Goal: Task Accomplishment & Management: Use online tool/utility

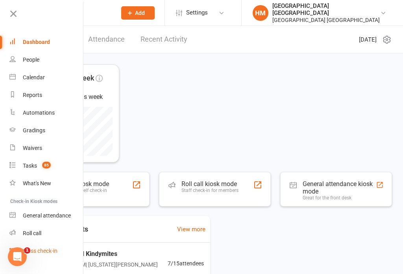
click at [49, 248] on div "Class check-in" at bounding box center [40, 251] width 35 height 6
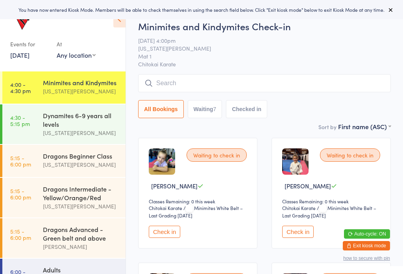
click at [399, 9] on div "You have now entered Kiosk Mode. Members will be able to check themselves in us…" at bounding box center [201, 9] width 403 height 19
click at [391, 9] on icon at bounding box center [390, 10] width 6 height 6
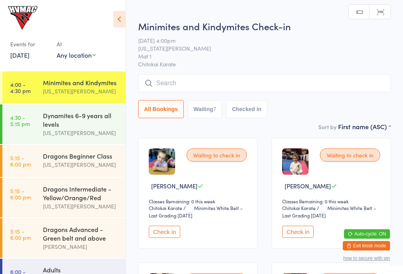
click at [119, 22] on icon at bounding box center [119, 19] width 12 height 17
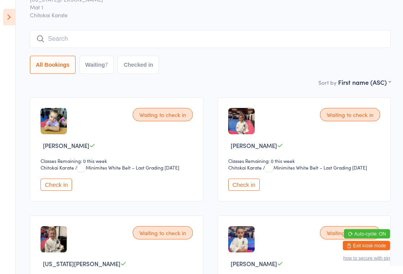
click at [13, 18] on icon at bounding box center [9, 17] width 12 height 17
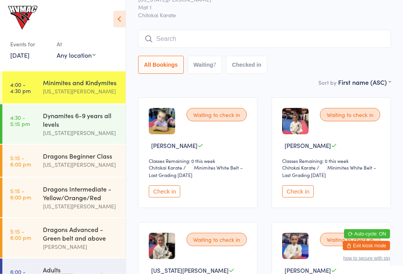
scroll to position [40, 0]
click at [66, 131] on div "[US_STATE][PERSON_NAME]" at bounding box center [81, 133] width 76 height 9
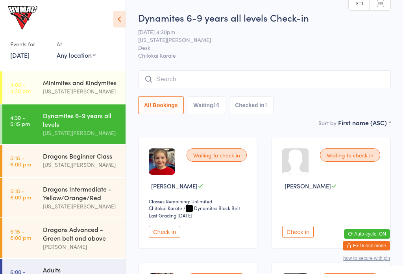
click at [124, 12] on icon at bounding box center [119, 19] width 12 height 17
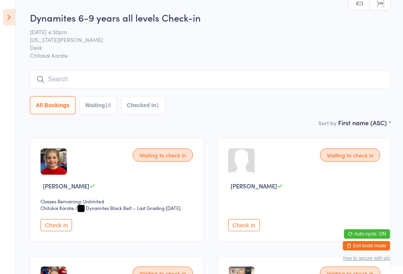
click at [10, 22] on icon at bounding box center [9, 17] width 12 height 17
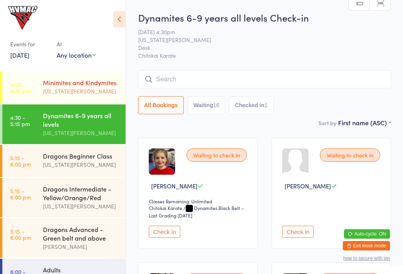
click at [97, 89] on div "[US_STATE][PERSON_NAME]" at bounding box center [81, 91] width 76 height 9
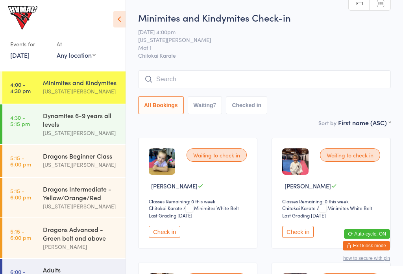
click at [303, 234] on button "Check in" at bounding box center [297, 232] width 31 height 12
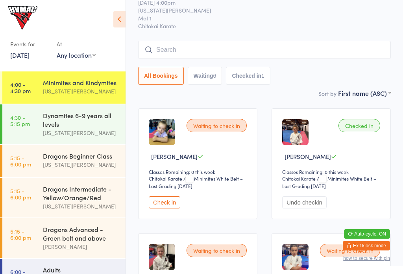
click at [121, 25] on icon at bounding box center [119, 19] width 12 height 17
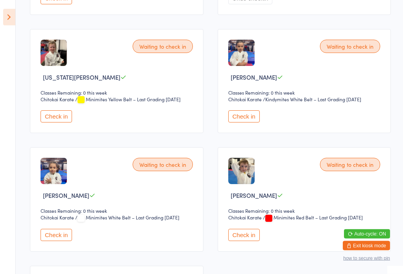
scroll to position [226, 0]
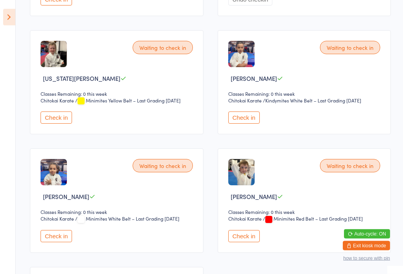
click at [234, 122] on button "Check in" at bounding box center [243, 118] width 31 height 12
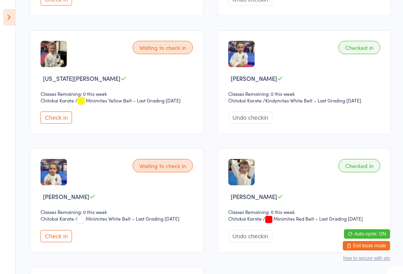
click at [56, 223] on select "Chitokai Karate" at bounding box center [62, 218] width 45 height 7
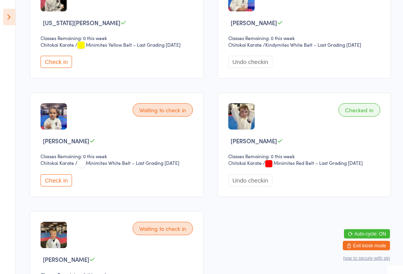
scroll to position [281, 0]
click at [48, 187] on button "Check in" at bounding box center [55, 181] width 31 height 12
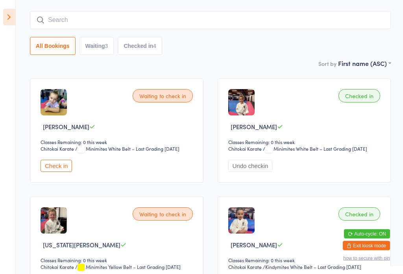
click at [57, 172] on button "Check in" at bounding box center [55, 166] width 31 height 12
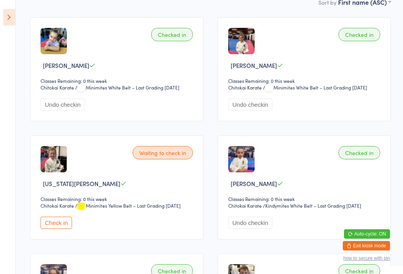
scroll to position [123, 0]
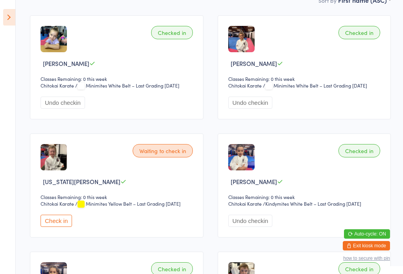
click at [8, 9] on icon at bounding box center [9, 17] width 12 height 17
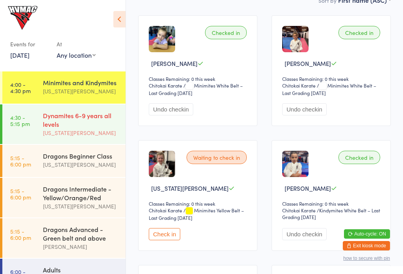
click at [28, 121] on time "4:30 - 5:15 pm" at bounding box center [20, 120] width 20 height 13
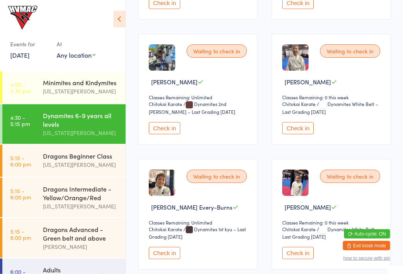
click at [302, 128] on button "Check in" at bounding box center [297, 129] width 31 height 12
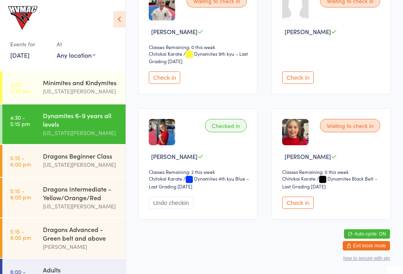
click at [120, 17] on icon at bounding box center [119, 19] width 12 height 17
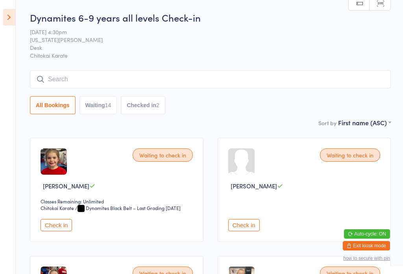
click at [9, 16] on icon at bounding box center [9, 17] width 12 height 17
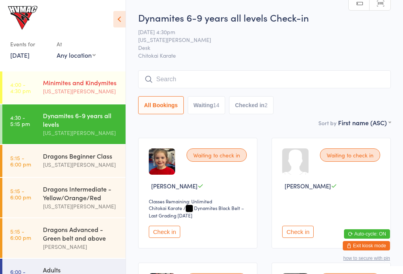
click at [62, 87] on div "Minimites and Kindymites" at bounding box center [81, 82] width 76 height 9
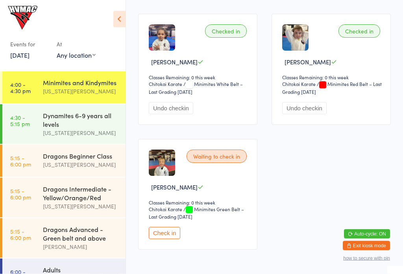
scroll to position [405, 0]
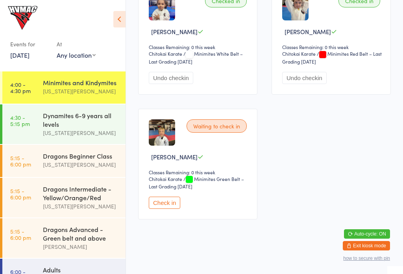
click at [164, 209] on button "Check in" at bounding box center [164, 203] width 31 height 12
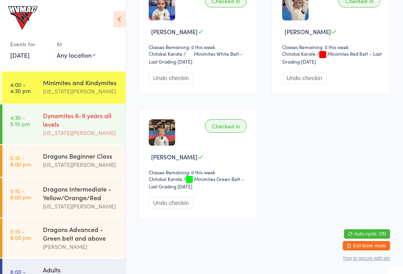
click at [35, 125] on link "4:30 - 5:15 pm Dynamites 6-9 years all levels Georgia Dearlove" at bounding box center [63, 125] width 123 height 40
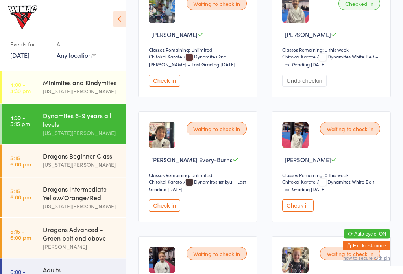
scroll to position [401, 0]
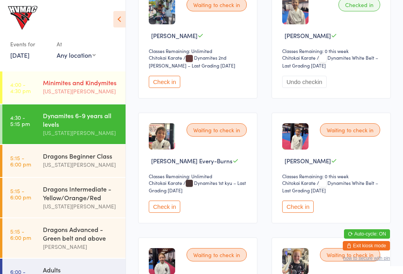
click at [78, 90] on div "[US_STATE][PERSON_NAME]" at bounding box center [81, 91] width 76 height 9
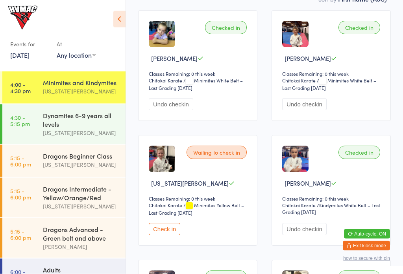
click at [167, 232] on button "Check in" at bounding box center [164, 230] width 31 height 12
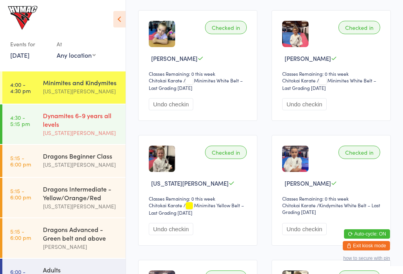
click at [54, 115] on div "Dynamites 6-9 years all levels" at bounding box center [81, 119] width 76 height 17
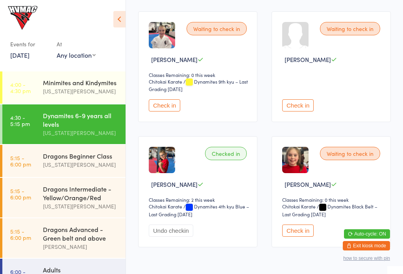
scroll to position [910, 0]
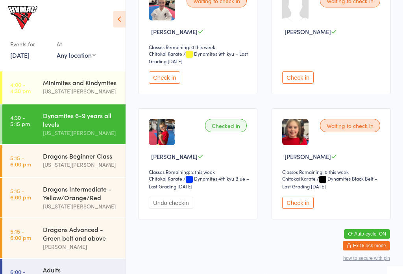
click at [294, 209] on button "Check in" at bounding box center [297, 203] width 31 height 12
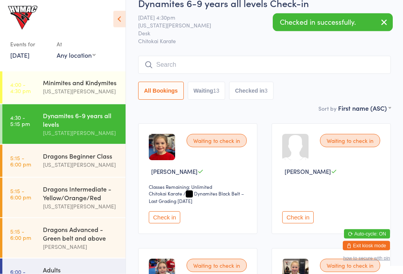
scroll to position [0, 0]
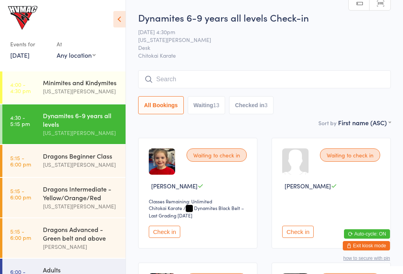
click at [161, 238] on button "Check in" at bounding box center [164, 232] width 31 height 12
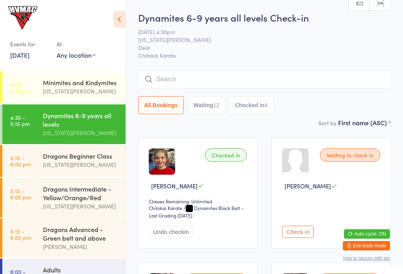
click at [110, 11] on div "Events for 11 Aug, 2025 11 Aug, 2025 August 2025 Sun Mon Tue Wed Thu Fri Sat 31…" at bounding box center [62, 34] width 125 height 69
click at [112, 14] on div "Events for 11 Aug, 2025 11 Aug, 2025 August 2025 Sun Mon Tue Wed Thu Fri Sat 31…" at bounding box center [62, 34] width 125 height 69
click at [178, 229] on button "Undo checkin" at bounding box center [171, 232] width 44 height 12
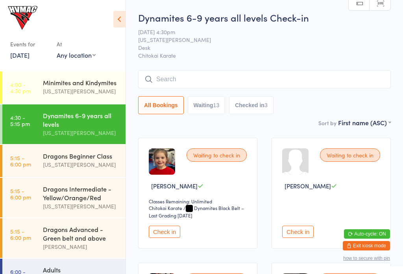
click at [167, 226] on div "Waiting to check in Aria Gilchrist Classes Remaining: Unlimited Chitokai Karate…" at bounding box center [197, 193] width 119 height 111
click at [147, 228] on div "Waiting to check in Aria Gilchrist Classes Remaining: Unlimited Chitokai Karate…" at bounding box center [197, 193] width 119 height 111
click at [173, 238] on button "Check in" at bounding box center [164, 232] width 31 height 12
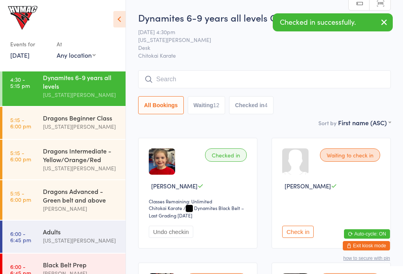
scroll to position [39, 0]
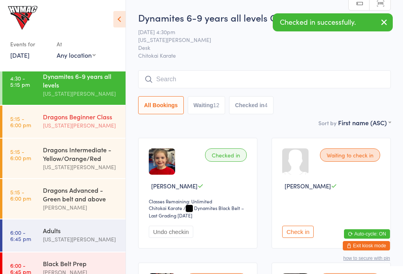
click at [61, 121] on div "Dragons Beginner Class" at bounding box center [81, 116] width 76 height 9
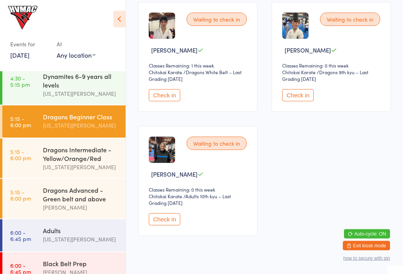
scroll to position [136, 0]
click at [166, 223] on button "Check in" at bounding box center [164, 219] width 31 height 12
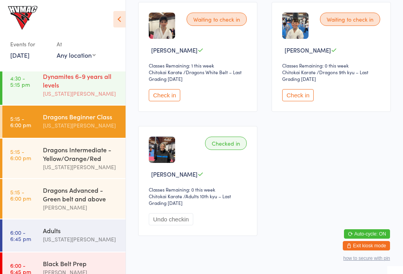
click at [81, 89] on div "Dynamites 6-9 years all levels" at bounding box center [81, 80] width 76 height 17
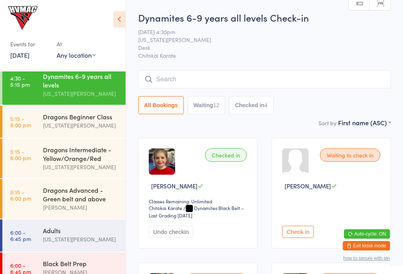
click at [208, 79] on input "search" at bounding box center [264, 79] width 252 height 18
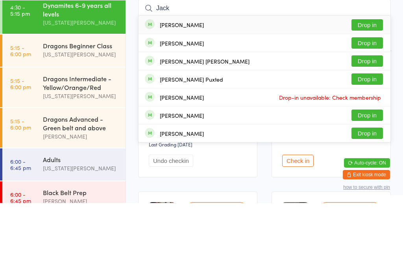
type input "Jack"
click at [170, 93] on div "Jack Viner" at bounding box center [182, 96] width 44 height 6
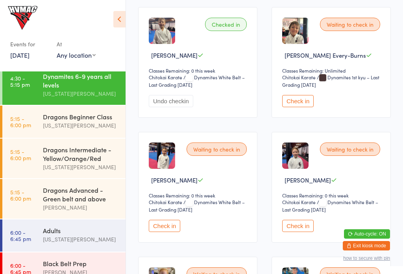
scroll to position [516, 0]
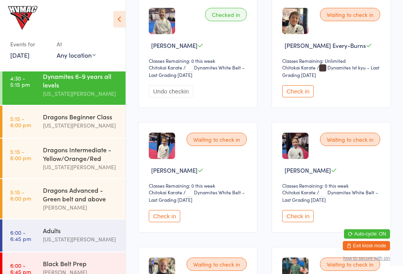
click at [303, 222] on button "Check in" at bounding box center [297, 216] width 31 height 12
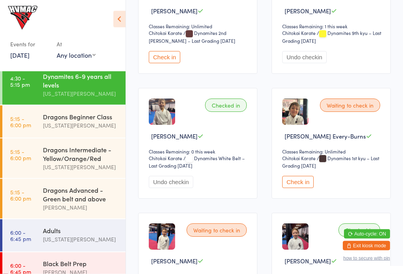
scroll to position [425, 0]
click at [120, 21] on icon at bounding box center [119, 19] width 12 height 17
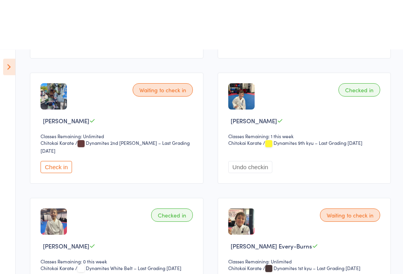
scroll to position [0, 0]
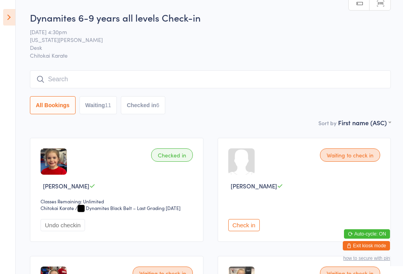
click at [4, 16] on icon at bounding box center [9, 17] width 12 height 17
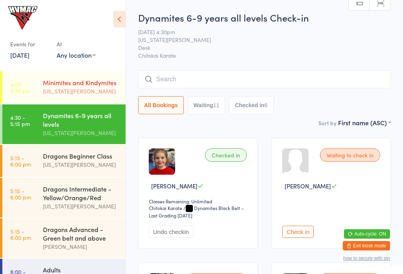
click at [24, 81] on time "4:00 - 4:30 pm" at bounding box center [20, 87] width 20 height 13
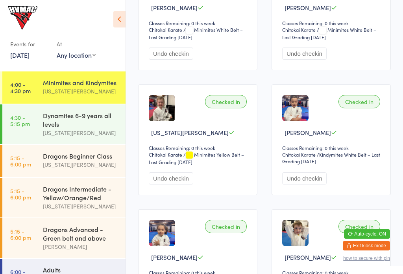
scroll to position [183, 0]
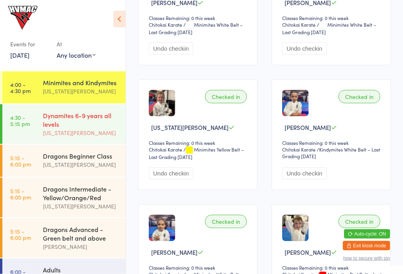
click at [96, 127] on div "Dynamites 6-9 years all levels" at bounding box center [81, 119] width 76 height 17
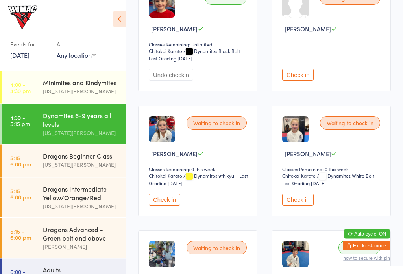
click at [171, 203] on button "Check in" at bounding box center [164, 200] width 31 height 12
click at [297, 203] on button "Check in" at bounding box center [297, 200] width 31 height 12
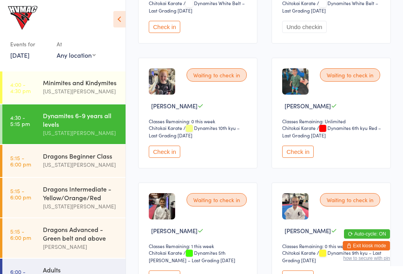
scroll to position [709, 0]
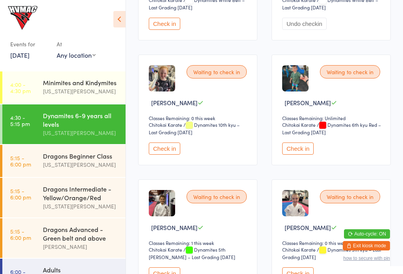
click at [178, 155] on button "Check in" at bounding box center [164, 149] width 31 height 12
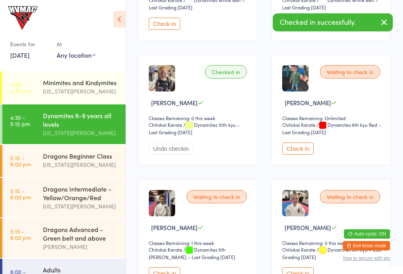
click at [313, 150] on div "Waiting to check in Max Stoddart Classes Remaining: Unlimited Chitokai Karate C…" at bounding box center [330, 110] width 119 height 111
click at [299, 152] on button "Check in" at bounding box center [297, 149] width 31 height 12
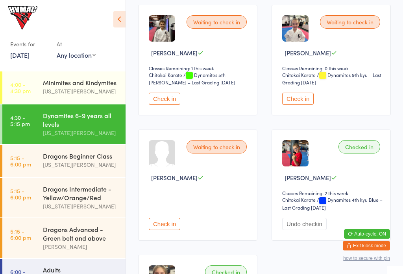
scroll to position [883, 0]
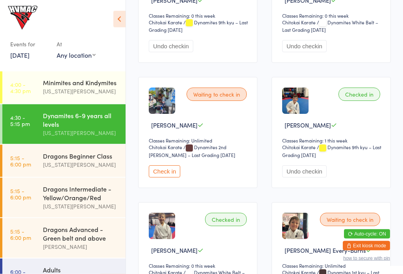
click at [162, 167] on div "Waiting to check in Harry Stoddart Classes Remaining: Unlimited Chitokai Karate…" at bounding box center [197, 132] width 119 height 111
click at [159, 175] on button "Check in" at bounding box center [164, 171] width 31 height 12
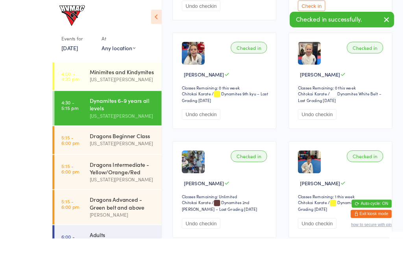
scroll to position [275, 0]
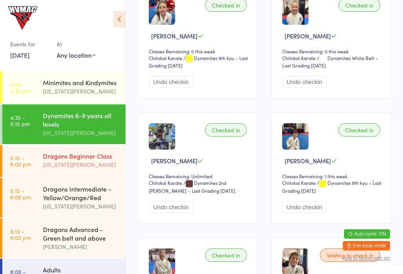
click at [97, 158] on div "Dragons Beginner Class" at bounding box center [81, 156] width 76 height 9
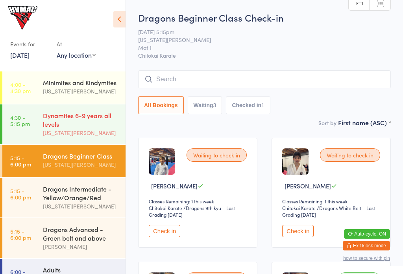
click at [33, 123] on link "4:30 - 5:15 pm Dynamites 6-9 years all levels Georgia Dearlove" at bounding box center [63, 125] width 123 height 40
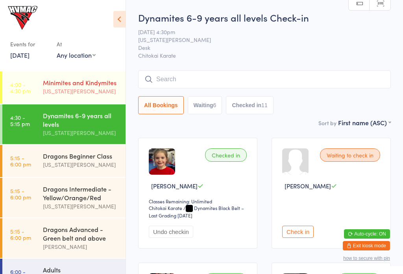
click at [61, 87] on div "Minimites and Kindymites" at bounding box center [81, 82] width 76 height 9
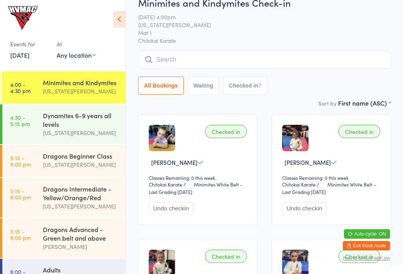
scroll to position [22, 0]
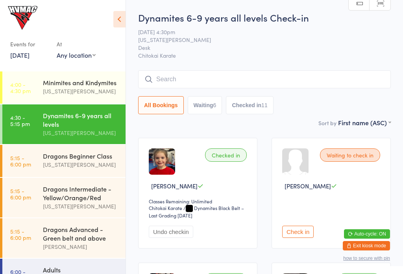
click at [170, 81] on input "search" at bounding box center [264, 79] width 252 height 18
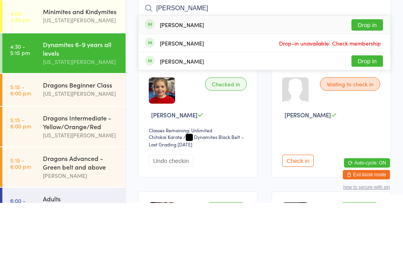
type input "Corey"
click at [362, 90] on button "Drop in" at bounding box center [366, 95] width 31 height 11
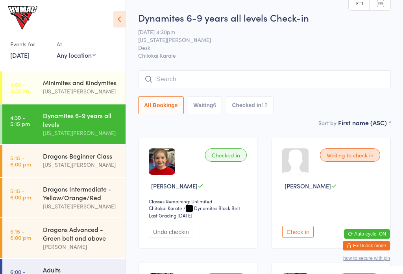
click at [192, 79] on input "search" at bounding box center [264, 79] width 252 height 18
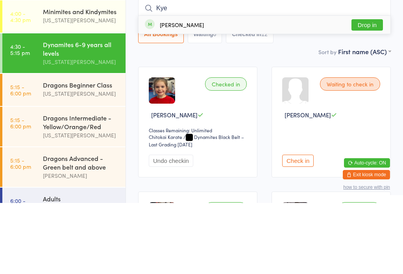
type input "Kye"
click at [371, 90] on button "Drop in" at bounding box center [366, 95] width 31 height 11
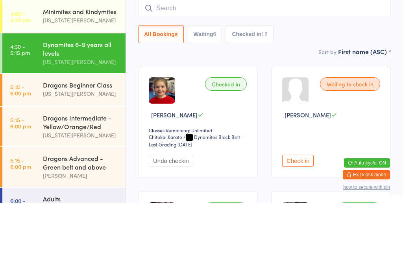
scroll to position [71, 0]
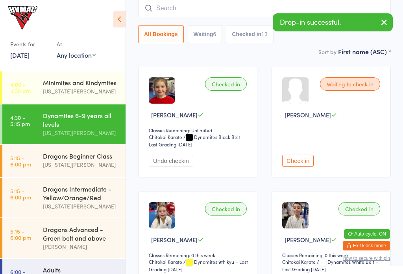
click at [195, 12] on input "search" at bounding box center [264, 8] width 252 height 18
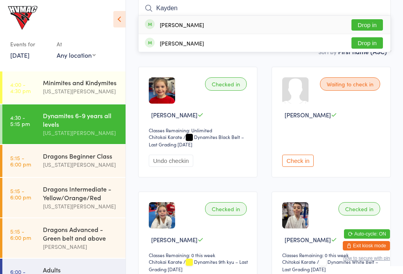
type input "Kayden"
click at [374, 19] on button "Drop in" at bounding box center [366, 24] width 31 height 11
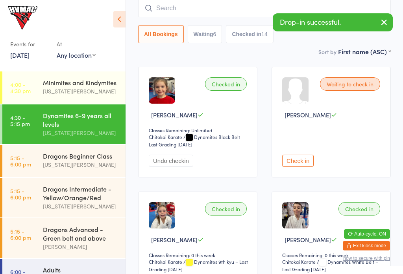
click at [333, 17] on div "Drop-in successful." at bounding box center [332, 22] width 120 height 18
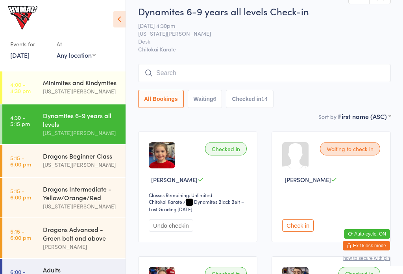
scroll to position [0, 0]
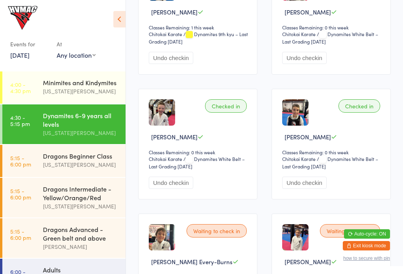
scroll to position [640, 0]
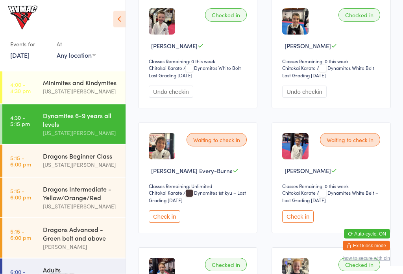
click at [161, 221] on button "Check in" at bounding box center [164, 217] width 31 height 12
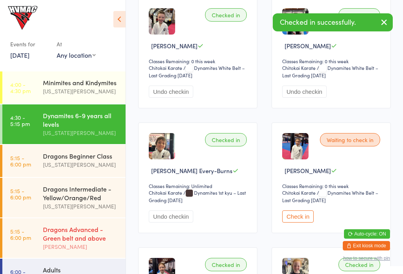
click at [94, 252] on div "[PERSON_NAME]" at bounding box center [81, 247] width 76 height 9
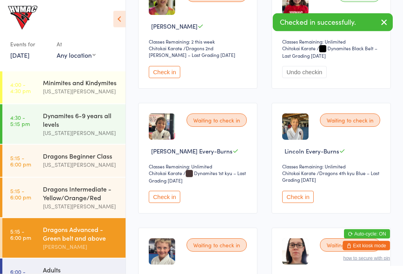
scroll to position [162, 0]
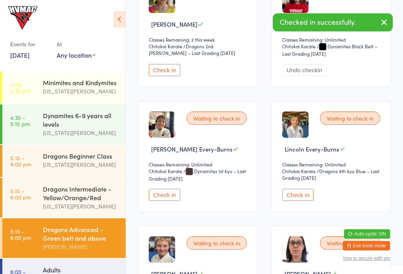
click at [300, 199] on button "Check in" at bounding box center [297, 195] width 31 height 12
click at [186, 192] on div "Waiting to check in Leighton Every-Burns Classes Remaining: Unlimited Chitokai …" at bounding box center [197, 156] width 119 height 111
click at [170, 196] on button "Check in" at bounding box center [164, 195] width 31 height 12
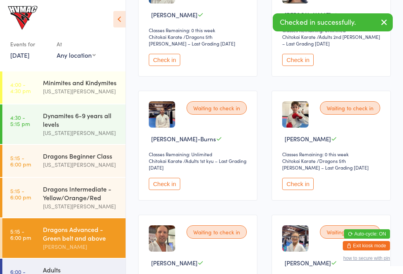
click at [172, 190] on button "Check in" at bounding box center [164, 184] width 31 height 12
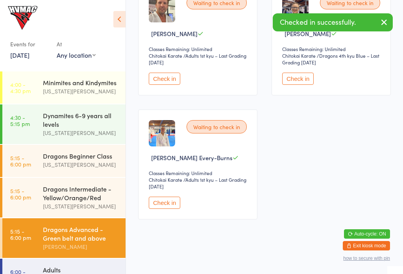
scroll to position [655, 0]
click at [173, 208] on button "Check in" at bounding box center [164, 203] width 31 height 12
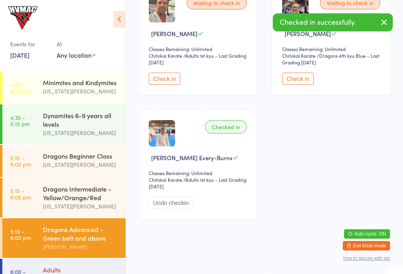
click at [82, 270] on div "Adults Georgia Dearlove" at bounding box center [84, 274] width 83 height 31
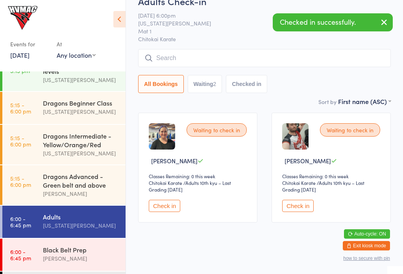
scroll to position [53, 0]
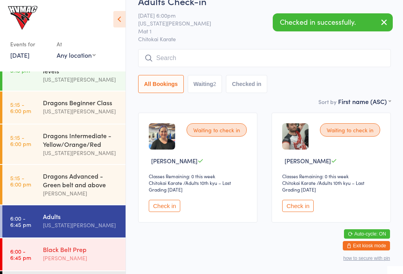
click at [72, 263] on div "[PERSON_NAME]" at bounding box center [81, 258] width 76 height 9
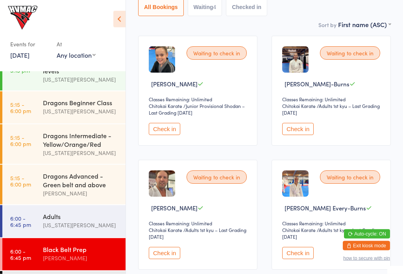
click at [302, 136] on button "Check in" at bounding box center [297, 129] width 31 height 12
click at [298, 255] on button "Check in" at bounding box center [297, 253] width 31 height 12
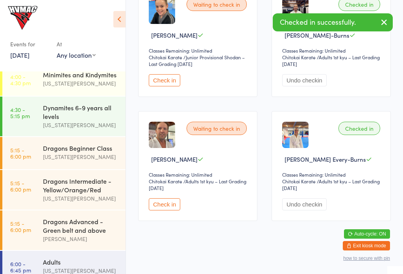
scroll to position [8, 0]
click at [93, 114] on div "Dynamites 6-9 years all levels" at bounding box center [81, 111] width 76 height 17
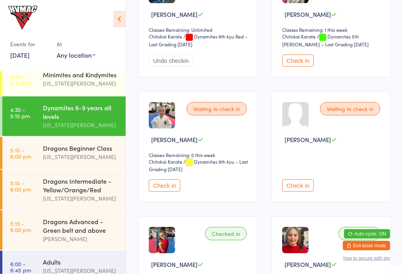
scroll to position [1047, 0]
click at [167, 192] on button "Check in" at bounding box center [164, 186] width 31 height 12
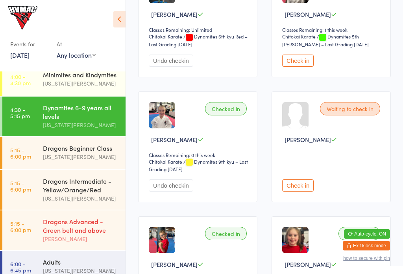
click at [77, 226] on div "Dragons Advanced - Green belt and above" at bounding box center [81, 225] width 76 height 17
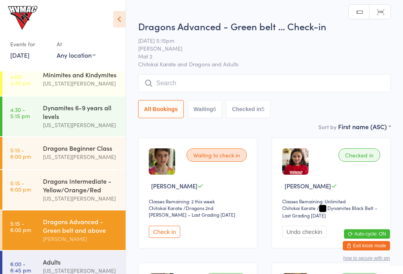
click at [151, 230] on button "Check in" at bounding box center [164, 232] width 31 height 12
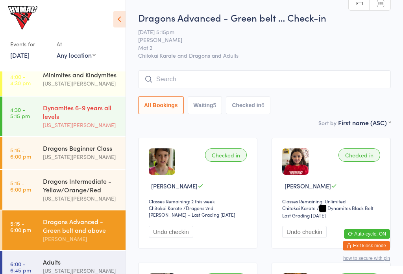
click at [90, 120] on div "Dynamites 6-9 years all levels" at bounding box center [81, 111] width 76 height 17
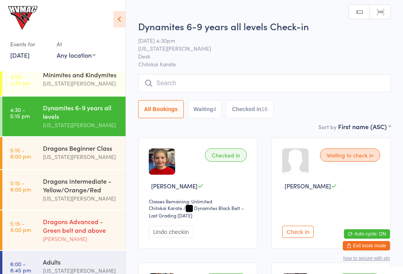
click at [74, 234] on div "Dragons Advanced - Green belt and above" at bounding box center [81, 225] width 76 height 17
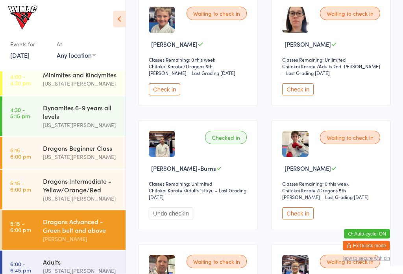
scroll to position [358, 0]
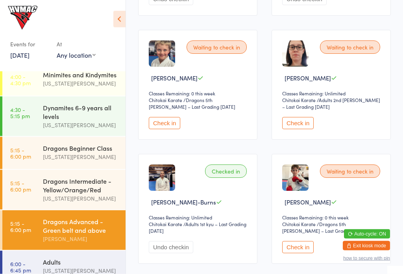
click at [173, 130] on button "Check in" at bounding box center [164, 124] width 31 height 12
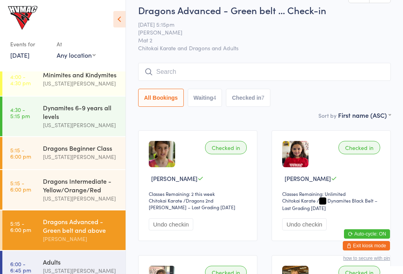
scroll to position [0, 0]
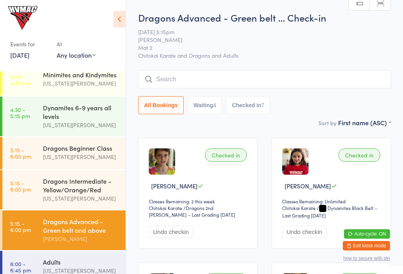
click at [345, 77] on input "search" at bounding box center [264, 79] width 252 height 18
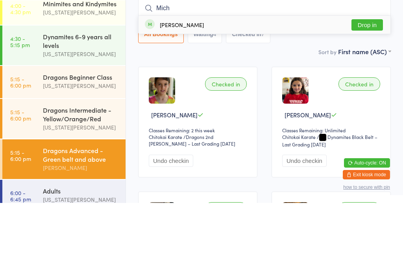
type input "Mich"
click at [364, 90] on button "Drop in" at bounding box center [366, 95] width 31 height 11
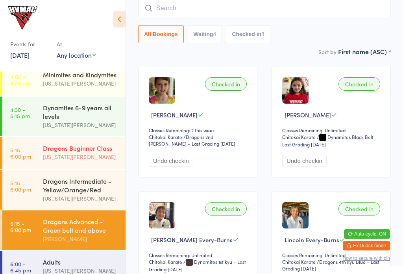
click at [47, 147] on div "Dragons Beginner Class" at bounding box center [81, 148] width 76 height 9
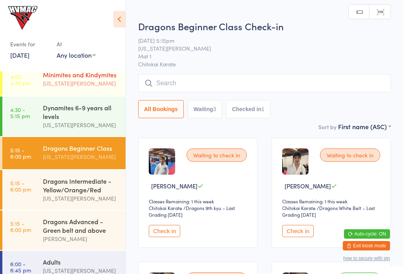
click at [49, 78] on div "Minimites and Kindymites" at bounding box center [81, 74] width 76 height 9
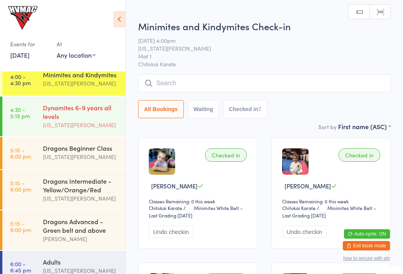
click at [28, 111] on time "4:30 - 5:15 pm" at bounding box center [20, 113] width 20 height 13
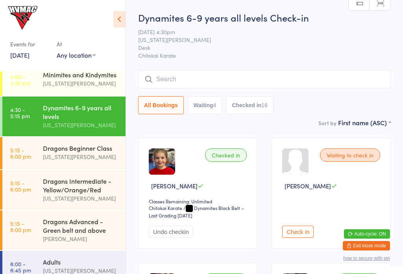
click at [206, 107] on button "Waiting 4" at bounding box center [205, 105] width 35 height 18
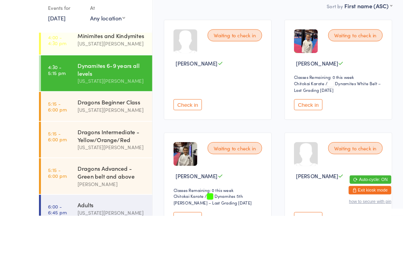
scroll to position [152, 0]
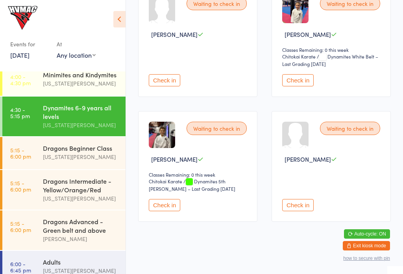
click at [173, 210] on button "Check in" at bounding box center [164, 205] width 31 height 12
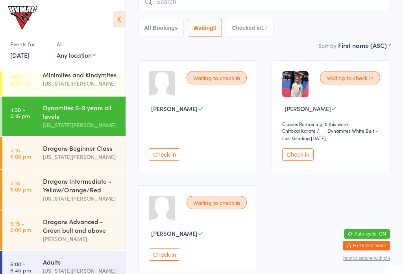
scroll to position [77, 0]
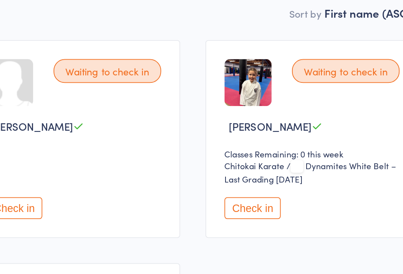
click at [282, 149] on button "Check in" at bounding box center [297, 155] width 31 height 12
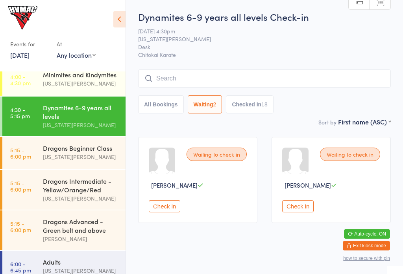
scroll to position [3, 0]
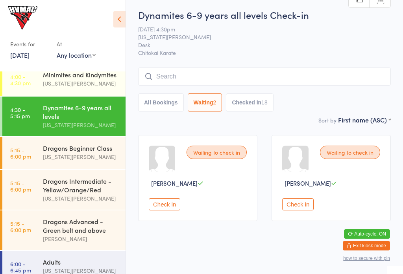
click at [176, 98] on button "All Bookings" at bounding box center [161, 103] width 46 height 18
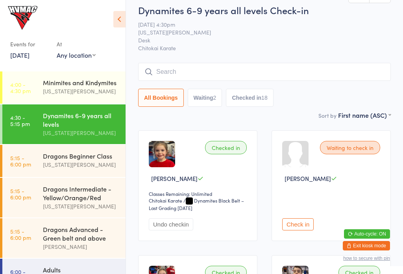
scroll to position [0, 0]
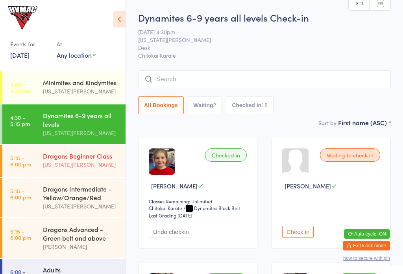
click at [99, 160] on div "Dragons Beginner Class" at bounding box center [81, 156] width 76 height 9
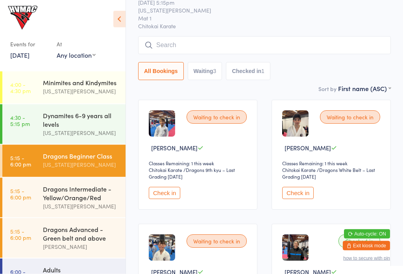
scroll to position [38, 0]
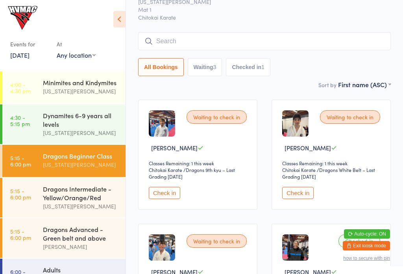
click at [212, 62] on button "Waiting 3" at bounding box center [205, 67] width 35 height 18
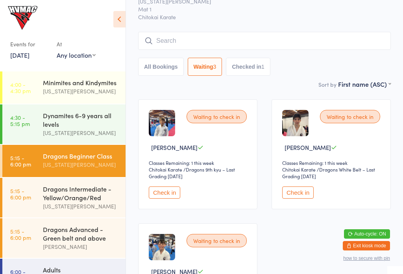
scroll to position [38, 0]
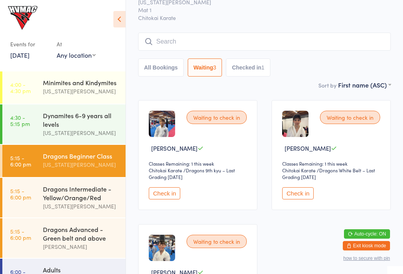
click at [164, 70] on button "All Bookings" at bounding box center [161, 68] width 46 height 18
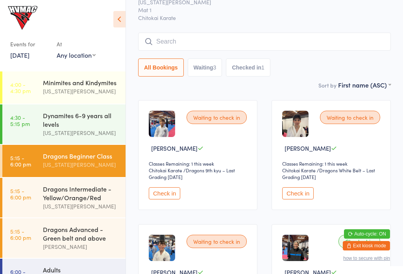
click at [236, 57] on div "All Bookings Waiting 3 Checked in 1" at bounding box center [264, 55] width 252 height 44
click at [253, 64] on button "Checked in 1" at bounding box center [248, 68] width 44 height 18
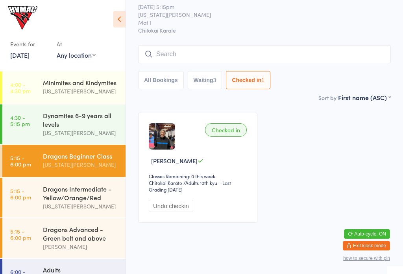
click at [152, 75] on button "All Bookings" at bounding box center [161, 80] width 46 height 18
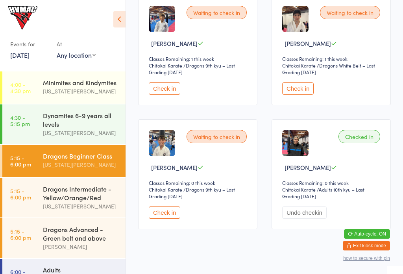
scroll to position [149, 0]
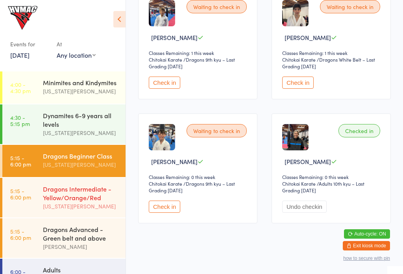
click at [104, 202] on div "Dragons Intermediate - Yellow/Orange/Red" at bounding box center [81, 193] width 76 height 17
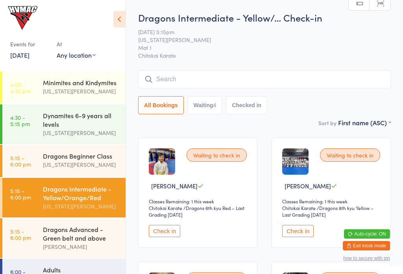
click at [304, 77] on input "search" at bounding box center [264, 79] width 252 height 18
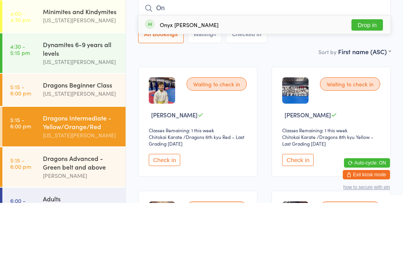
type input "On"
click at [202, 87] on div "Onyx Schaad Drop in" at bounding box center [264, 96] width 252 height 18
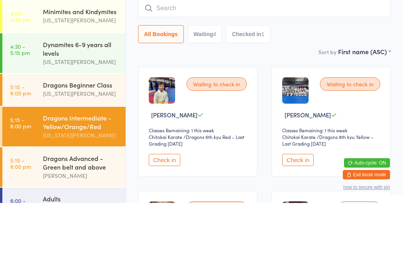
scroll to position [71, 0]
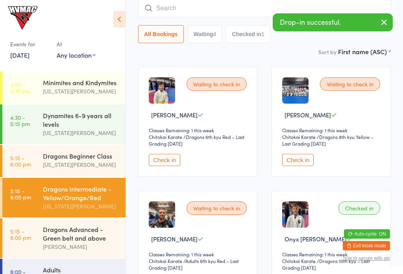
click at [221, 8] on input "search" at bounding box center [264, 8] width 252 height 18
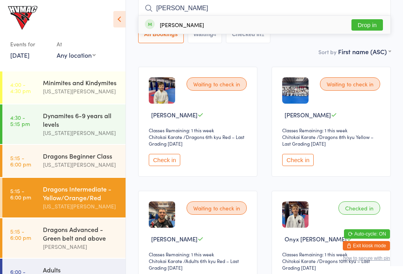
type input "Zach"
click at [213, 26] on div "Zach Schaad Drop in" at bounding box center [264, 25] width 252 height 18
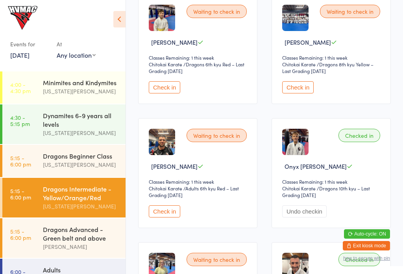
scroll to position [140, 0]
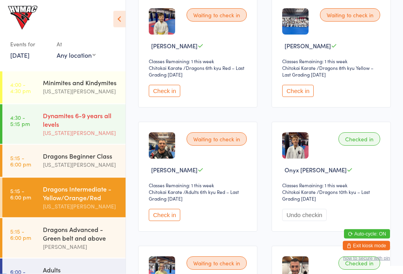
click at [97, 118] on div "Dynamites 6-9 years all levels" at bounding box center [81, 119] width 76 height 17
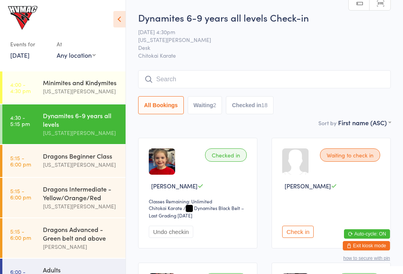
click at [273, 72] on input "search" at bounding box center [264, 79] width 252 height 18
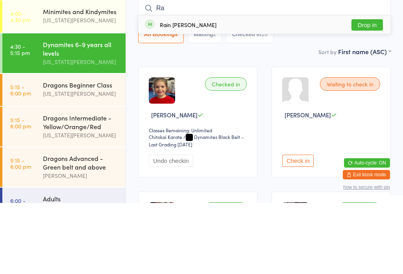
type input "Ra"
click at [248, 87] on div "Rain Schaad Drop in" at bounding box center [264, 96] width 252 height 18
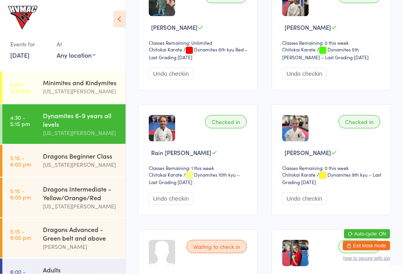
scroll to position [1030, 0]
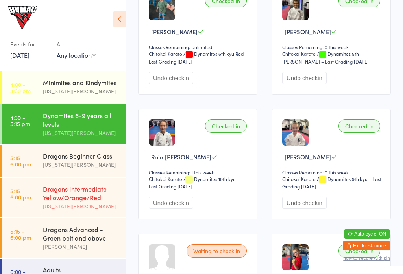
click at [74, 194] on div "Dragons Intermediate - Yellow/Orange/Red" at bounding box center [81, 193] width 76 height 17
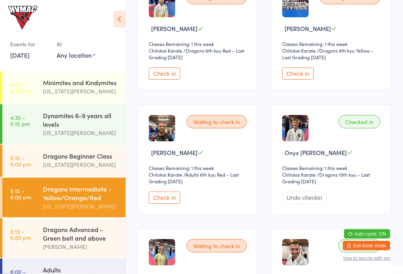
scroll to position [169, 0]
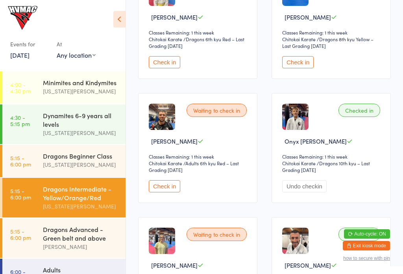
click at [161, 190] on button "Check in" at bounding box center [164, 186] width 31 height 12
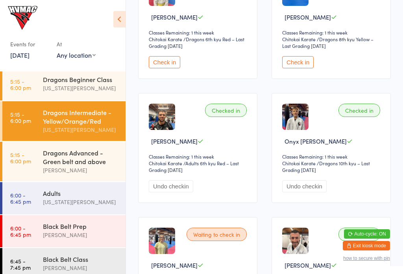
scroll to position [76, 0]
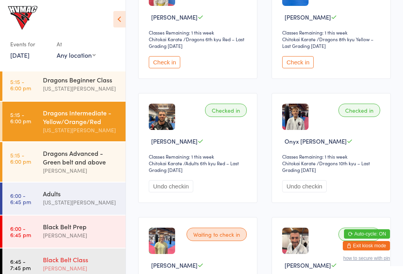
click at [24, 268] on time "6:45 - 7:45 pm" at bounding box center [20, 265] width 20 height 13
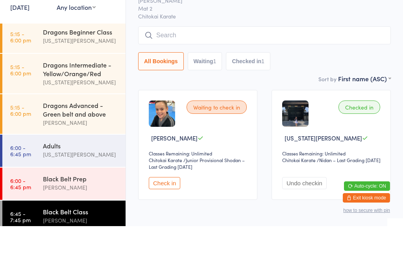
scroll to position [25, 0]
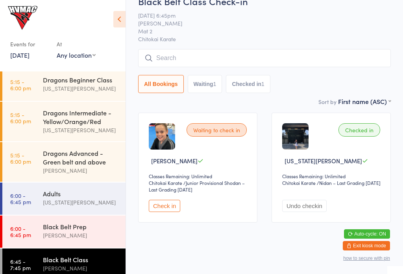
click at [362, 56] on input "search" at bounding box center [264, 58] width 252 height 18
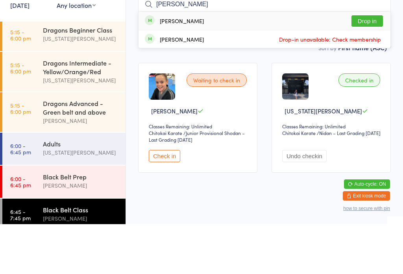
type input "Logan"
click at [373, 65] on button "Drop in" at bounding box center [366, 70] width 31 height 11
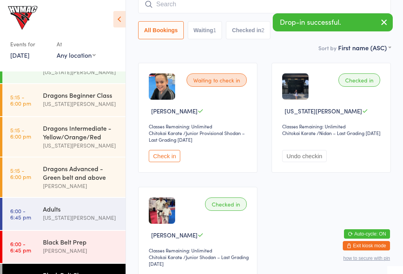
scroll to position [61, 0]
click at [34, 108] on link "5:15 - 6:00 pm Dragons Beginner Class Georgia Dearlove" at bounding box center [63, 101] width 123 height 32
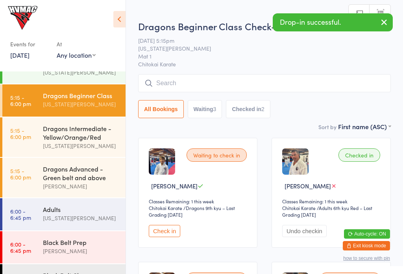
click at [115, 18] on icon at bounding box center [119, 19] width 12 height 17
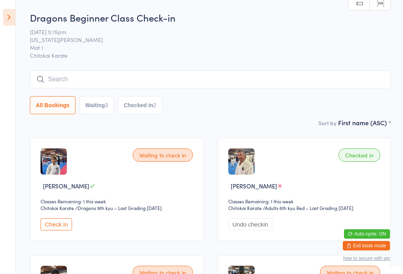
click at [9, 14] on icon at bounding box center [9, 17] width 12 height 17
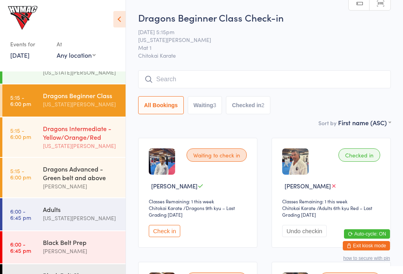
click at [63, 142] on div "Dragons Intermediate - Yellow/Orange/Red" at bounding box center [81, 132] width 76 height 17
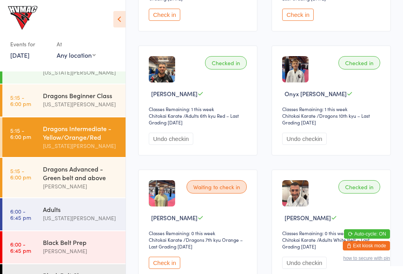
scroll to position [277, 0]
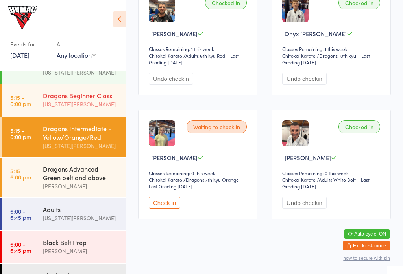
click at [61, 96] on div "Dragons Beginner Class" at bounding box center [81, 95] width 76 height 9
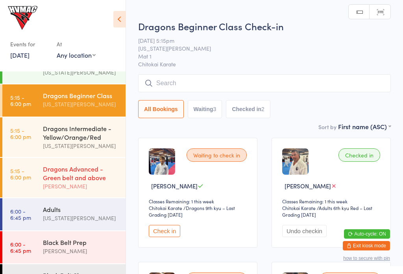
click at [55, 176] on div "Dragons Advanced - Green belt and above" at bounding box center [81, 173] width 76 height 17
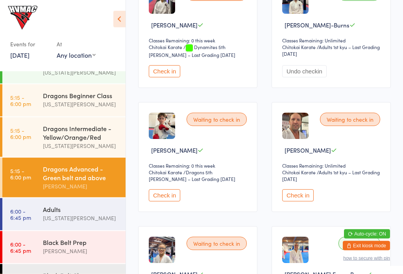
scroll to position [535, 0]
click at [298, 200] on button "Check in" at bounding box center [297, 195] width 31 height 12
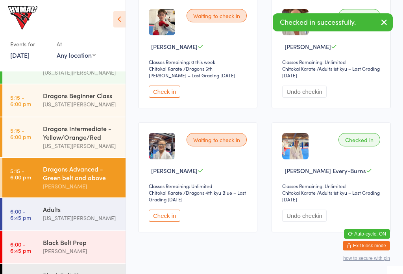
scroll to position [656, 0]
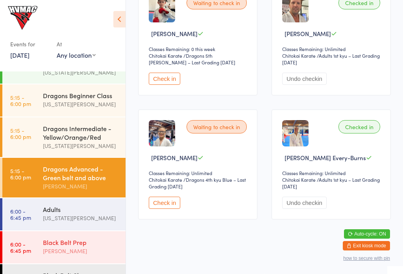
click at [57, 247] on div "Black Belt Prep" at bounding box center [81, 242] width 76 height 9
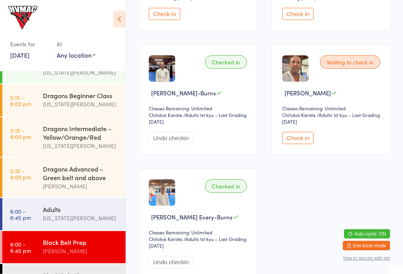
click at [296, 142] on button "Check in" at bounding box center [297, 138] width 31 height 12
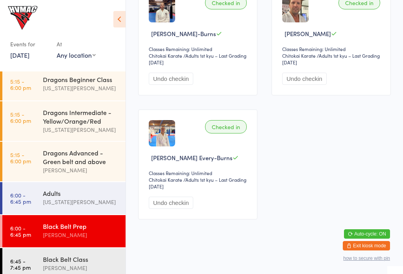
scroll to position [76, 0]
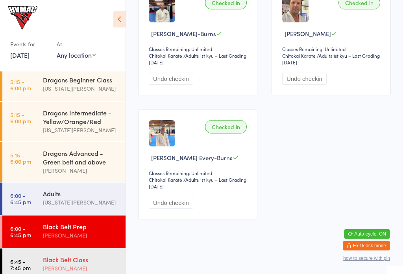
click at [57, 264] on div "Black Belt Class" at bounding box center [81, 260] width 76 height 9
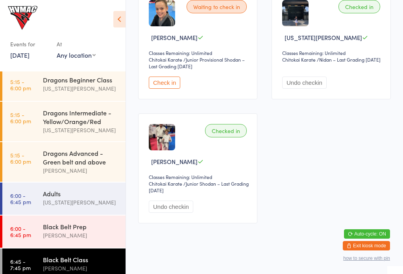
scroll to position [151, 0]
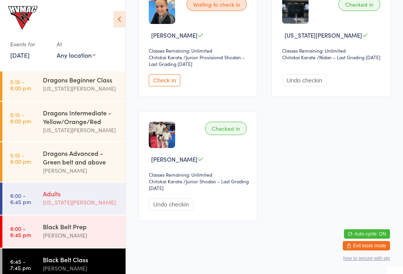
click at [45, 198] on div "Adults" at bounding box center [81, 193] width 76 height 9
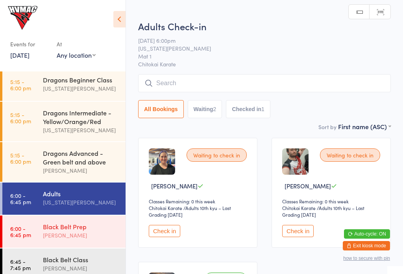
click at [60, 230] on div "Black Belt Prep" at bounding box center [81, 226] width 76 height 9
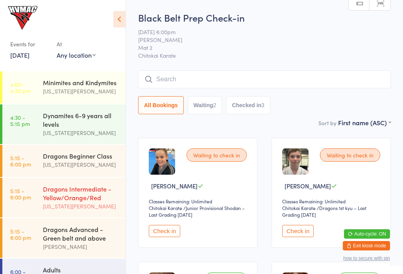
click at [55, 193] on div "Dragons Intermediate - Yellow/Orange/Red" at bounding box center [81, 193] width 76 height 17
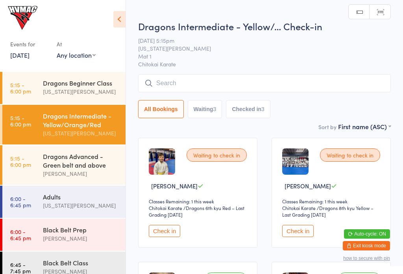
scroll to position [74, 0]
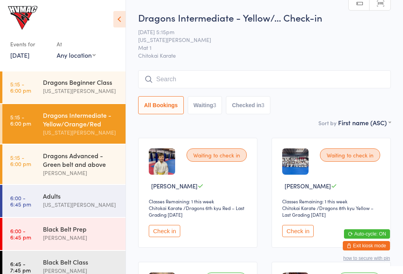
click at [163, 237] on button "Check in" at bounding box center [164, 231] width 31 height 12
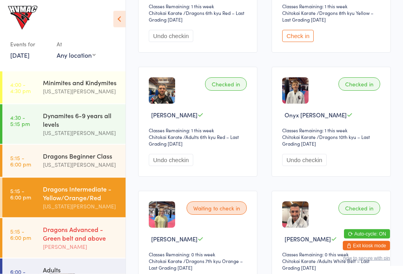
scroll to position [195, 0]
click at [73, 243] on div "Dragons Advanced - Green belt and above" at bounding box center [81, 233] width 76 height 17
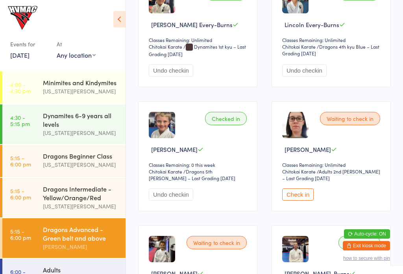
scroll to position [284, 0]
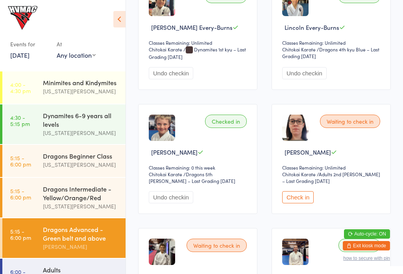
click at [302, 204] on button "Check in" at bounding box center [297, 197] width 31 height 12
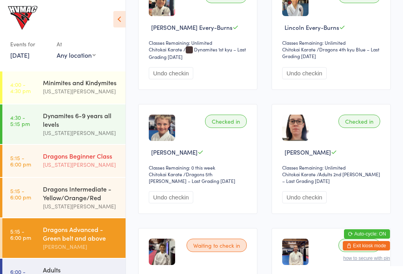
click at [26, 172] on link "5:15 - 6:00 pm Dragons Beginner Class Georgia Dearlove" at bounding box center [63, 161] width 123 height 32
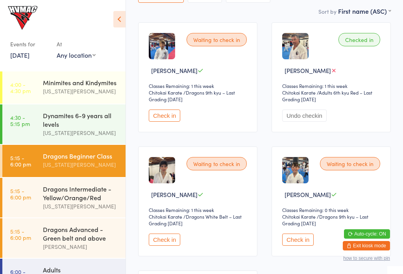
scroll to position [119, 0]
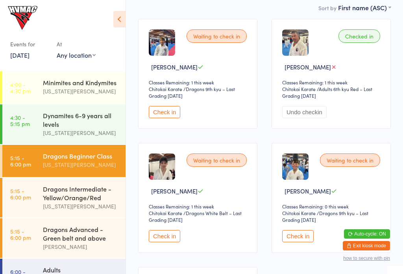
click at [295, 243] on button "Check in" at bounding box center [297, 236] width 31 height 12
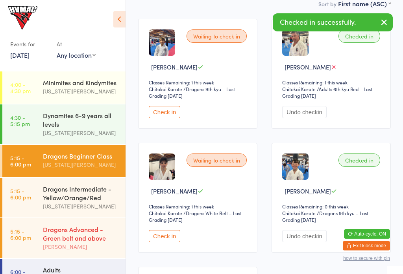
click at [49, 250] on div "[PERSON_NAME]" at bounding box center [81, 247] width 76 height 9
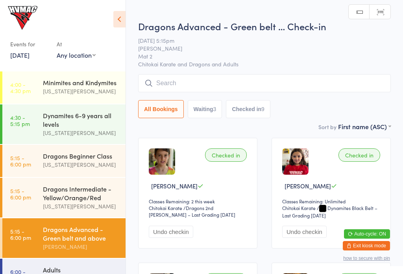
click at [356, 87] on input "search" at bounding box center [264, 83] width 252 height 18
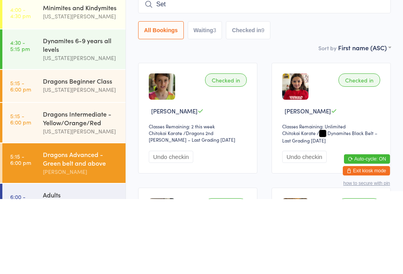
type input "Seth"
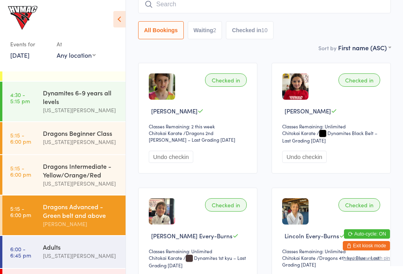
scroll to position [21, 0]
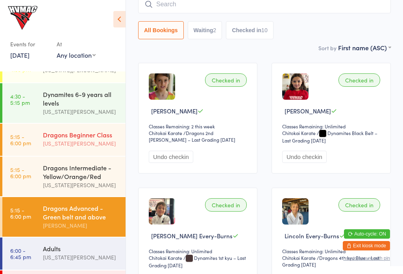
click at [95, 139] on div "Dragons Beginner Class" at bounding box center [81, 135] width 76 height 9
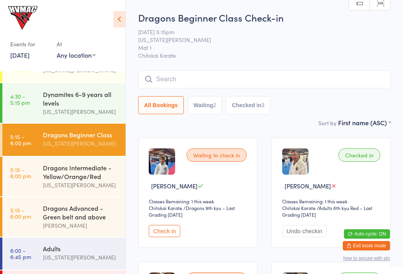
click at [160, 229] on button "Check in" at bounding box center [164, 231] width 31 height 12
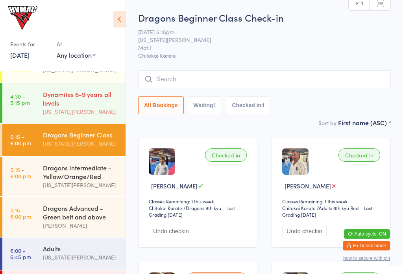
click at [98, 101] on div "Dynamites 6-9 years all levels" at bounding box center [81, 98] width 76 height 17
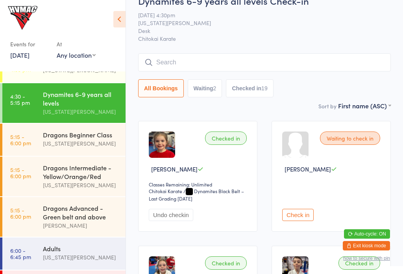
scroll to position [17, 0]
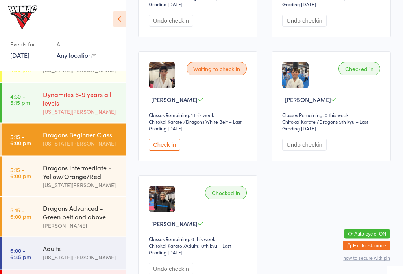
scroll to position [215, 0]
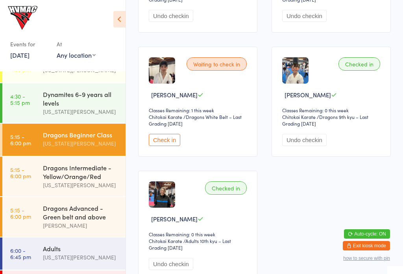
click at [165, 142] on button "Check in" at bounding box center [164, 140] width 31 height 12
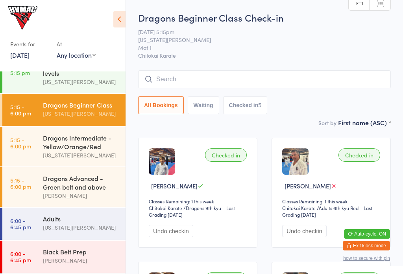
scroll to position [48, 0]
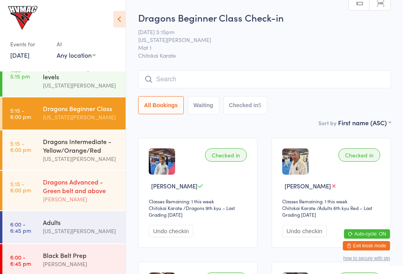
click at [28, 193] on time "5:15 - 6:00 pm" at bounding box center [20, 187] width 21 height 13
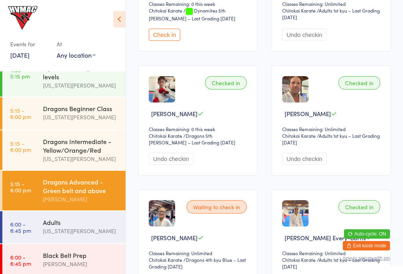
scroll to position [656, 0]
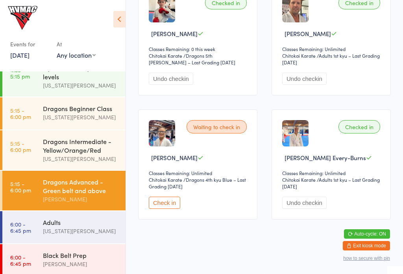
click at [170, 209] on button "Check in" at bounding box center [164, 203] width 31 height 12
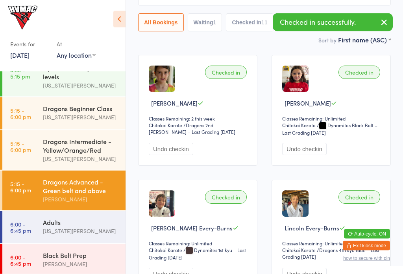
scroll to position [53, 0]
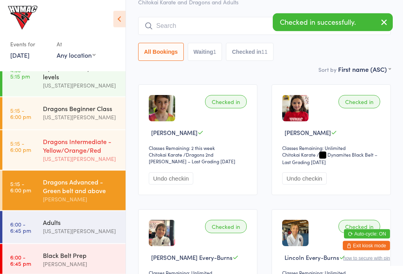
click at [21, 149] on time "5:15 - 6:00 pm" at bounding box center [20, 146] width 21 height 13
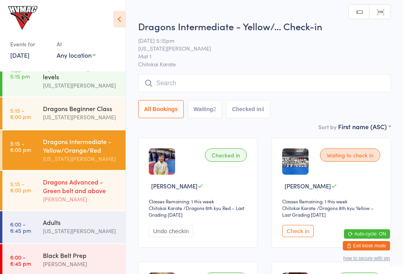
click at [31, 198] on link "5:15 - 6:00 pm Dragons Advanced - Green belt and above Lesley Talbut" at bounding box center [63, 191] width 123 height 40
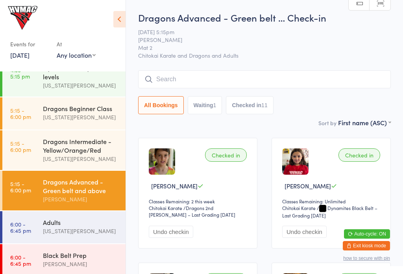
click at [196, 110] on button "Waiting 1" at bounding box center [205, 105] width 35 height 18
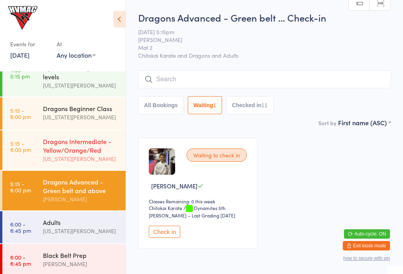
click at [29, 153] on time "5:15 - 6:00 pm" at bounding box center [20, 146] width 21 height 13
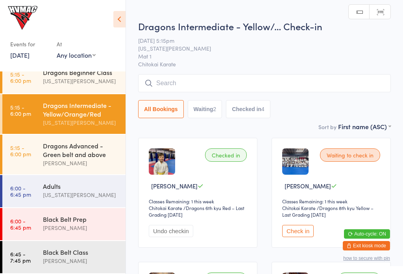
scroll to position [88, 0]
click at [19, 222] on time "6:00 - 6:45 pm" at bounding box center [20, 224] width 21 height 13
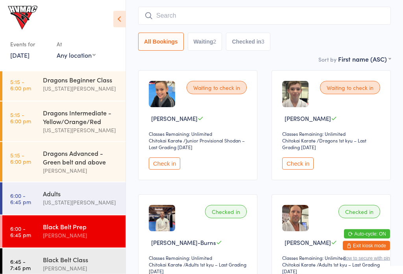
scroll to position [68, 0]
click at [162, 165] on button "Check in" at bounding box center [164, 164] width 31 height 12
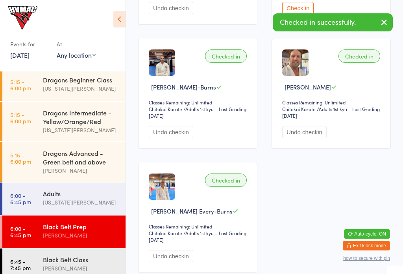
scroll to position [267, 0]
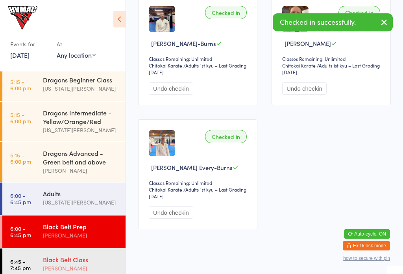
click at [20, 260] on link "6:45 - 7:45 pm Black Belt Class Lesley Talbut" at bounding box center [63, 265] width 123 height 32
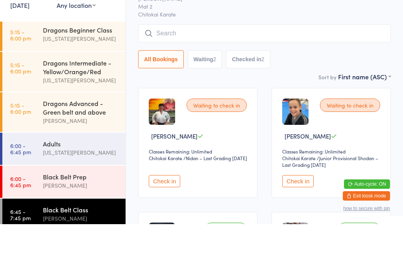
scroll to position [53, 0]
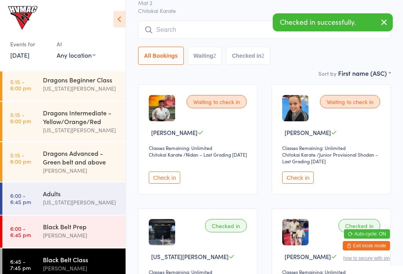
click at [289, 179] on button "Check in" at bounding box center [297, 178] width 31 height 12
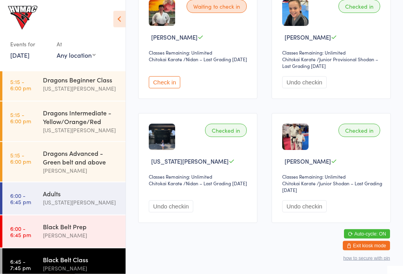
scroll to position [151, 0]
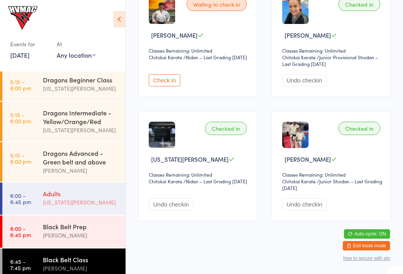
click at [84, 198] on div "Adults" at bounding box center [81, 193] width 76 height 9
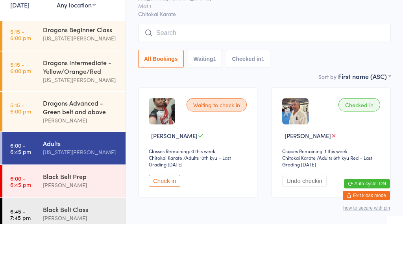
scroll to position [25, 0]
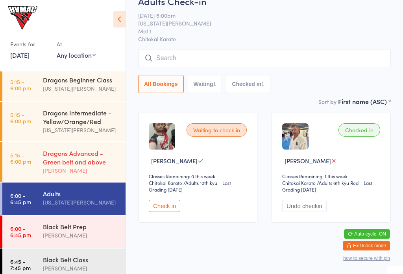
click at [80, 162] on div "Dragons Advanced - Green belt and above" at bounding box center [81, 157] width 76 height 17
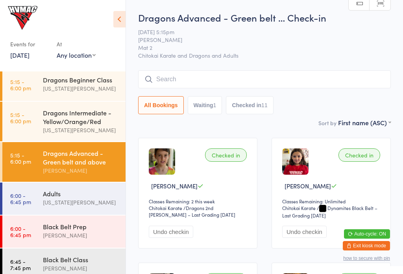
click at [264, 83] on input "search" at bounding box center [264, 79] width 252 height 18
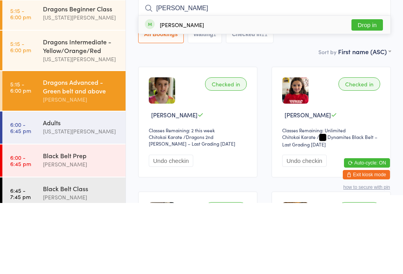
type input "Bethany"
click at [377, 90] on button "Drop in" at bounding box center [366, 95] width 31 height 11
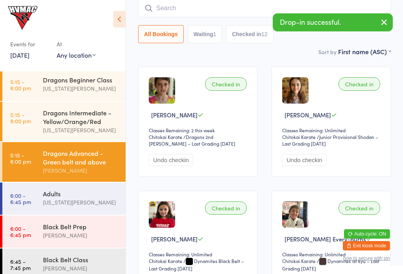
click at [212, 39] on button "Waiting 1" at bounding box center [205, 34] width 35 height 18
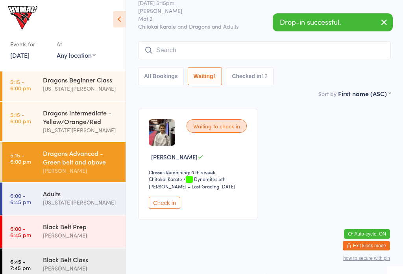
click at [164, 72] on button "All Bookings" at bounding box center [161, 76] width 46 height 18
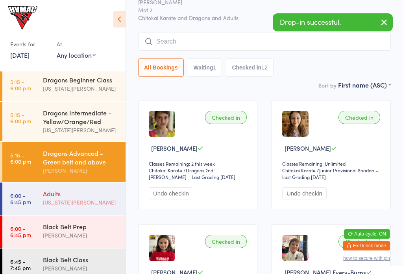
click at [94, 198] on div "Adults" at bounding box center [81, 193] width 76 height 9
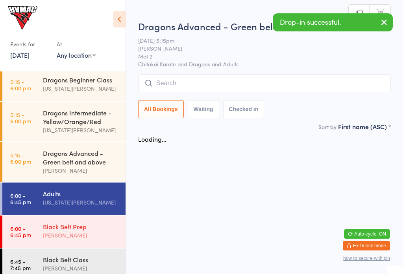
click at [92, 231] on div "Black Belt Prep" at bounding box center [81, 226] width 76 height 9
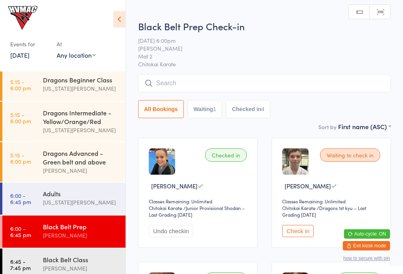
click at [276, 88] on input "search" at bounding box center [264, 83] width 252 height 18
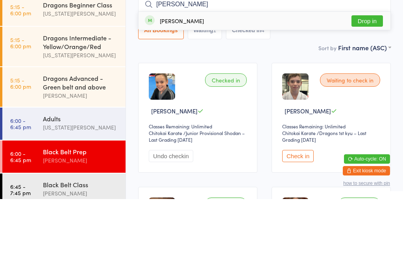
type input "Bethany"
click at [368, 90] on button "Drop in" at bounding box center [366, 95] width 31 height 11
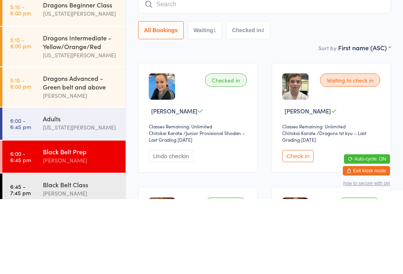
scroll to position [75, 0]
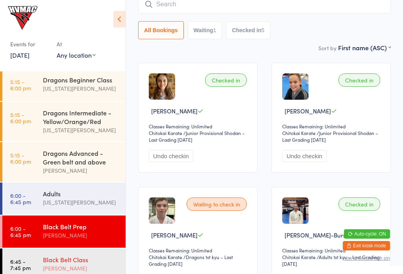
click at [61, 263] on div "Black Belt Class" at bounding box center [81, 260] width 76 height 9
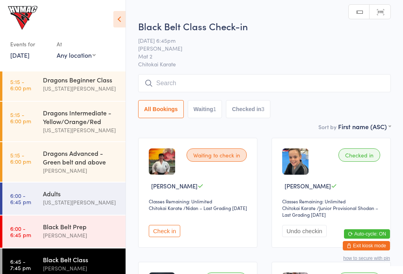
click at [300, 86] on input "search" at bounding box center [264, 83] width 252 height 18
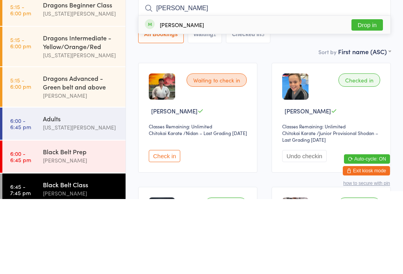
type input "Bethany"
click at [376, 94] on button "Drop in" at bounding box center [366, 99] width 31 height 11
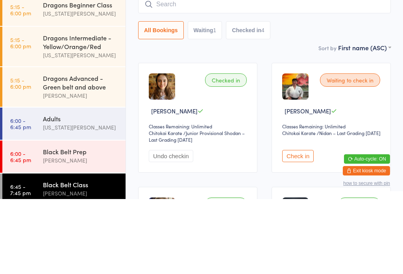
click at [211, 96] on button "Waiting 1" at bounding box center [205, 105] width 35 height 18
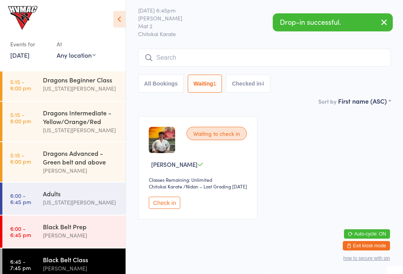
click at [261, 75] on button "Checked in 4" at bounding box center [248, 84] width 44 height 18
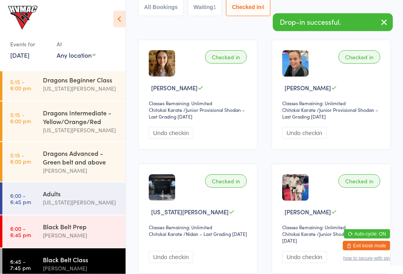
click at [165, 4] on button "All Bookings" at bounding box center [161, 7] width 46 height 18
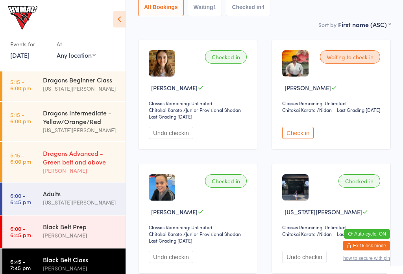
click at [90, 165] on div "Dragons Advanced - Green belt and above" at bounding box center [81, 157] width 76 height 17
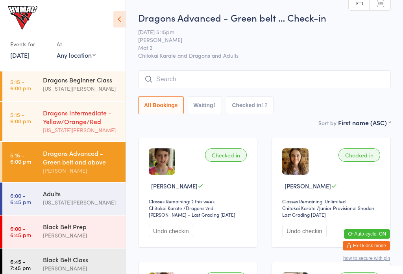
click at [68, 122] on div "Dragons Intermediate - Yellow/Orange/Red" at bounding box center [81, 116] width 76 height 17
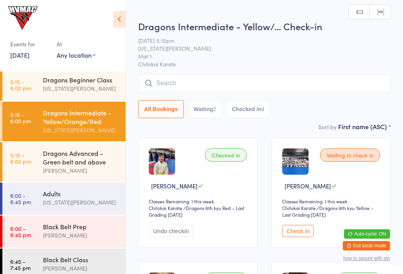
click at [307, 234] on button "Check in" at bounding box center [297, 231] width 31 height 12
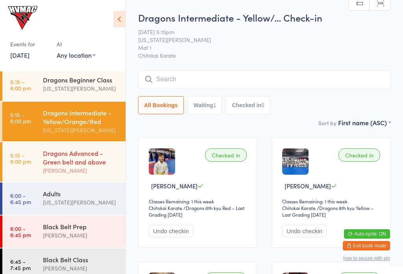
click at [80, 166] on div "Dragons Advanced - Green belt and above" at bounding box center [81, 157] width 76 height 17
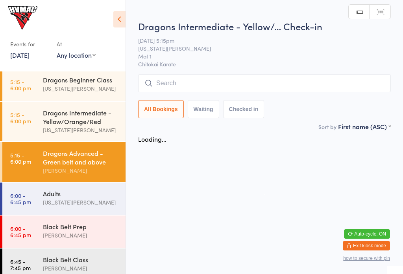
click at [259, 76] on input "search" at bounding box center [264, 83] width 252 height 18
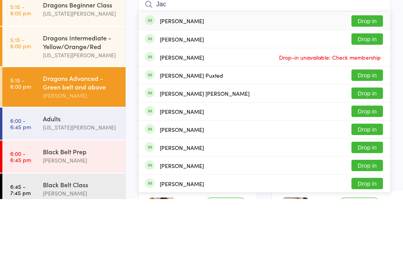
type input "Jac"
click at [371, 108] on button "Drop in" at bounding box center [366, 113] width 31 height 11
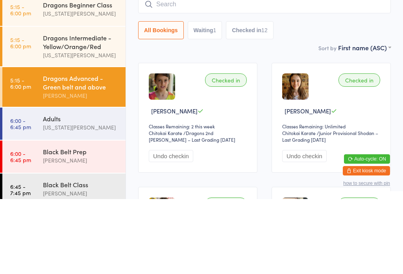
scroll to position [75, 0]
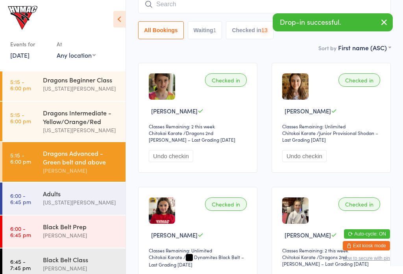
click at [278, 6] on input "search" at bounding box center [264, 4] width 252 height 18
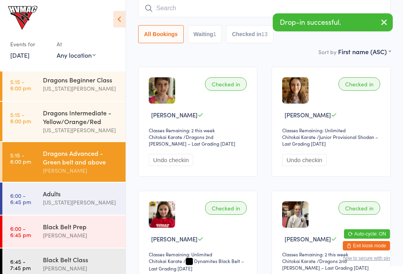
click at [213, 36] on div "1" at bounding box center [214, 34] width 3 height 6
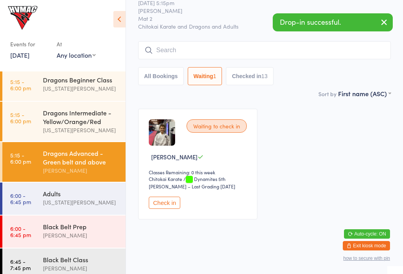
click at [179, 67] on button "All Bookings" at bounding box center [161, 76] width 46 height 18
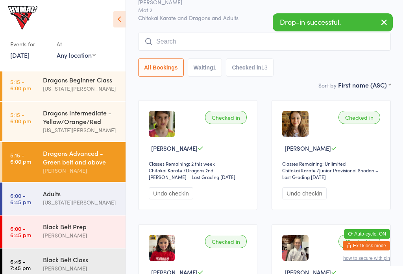
click at [210, 39] on input "search" at bounding box center [264, 42] width 252 height 18
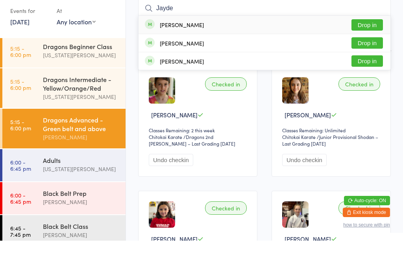
type input "Jayde"
click at [371, 53] on button "Drop in" at bounding box center [366, 58] width 31 height 11
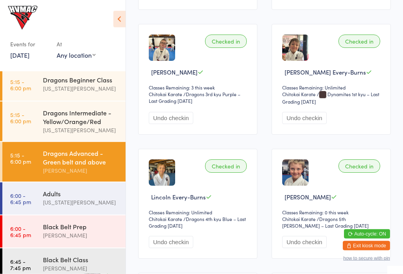
scroll to position [363, 0]
click at [365, 169] on div "Checked in" at bounding box center [359, 166] width 42 height 13
click at [360, 169] on div "Checked in" at bounding box center [359, 166] width 42 height 13
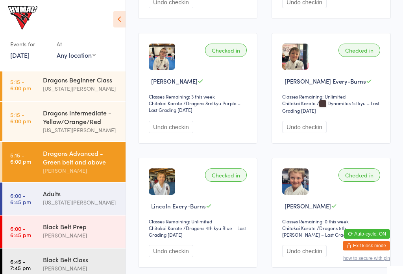
scroll to position [353, 0]
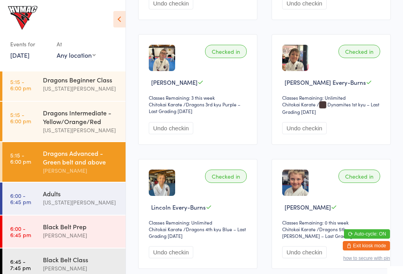
click at [169, 134] on button "Undo checkin" at bounding box center [171, 128] width 44 height 12
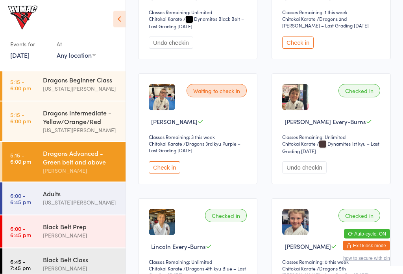
scroll to position [320, 0]
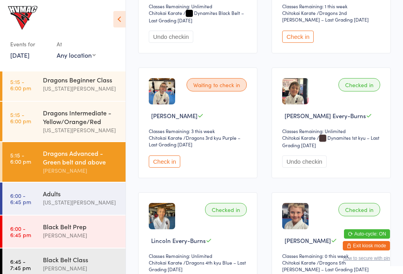
click at [154, 162] on button "Check in" at bounding box center [164, 162] width 31 height 12
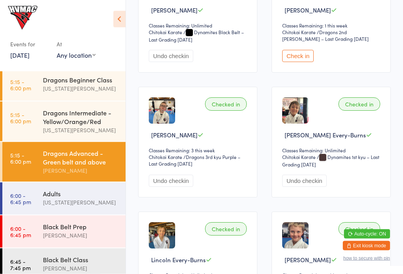
scroll to position [302, 0]
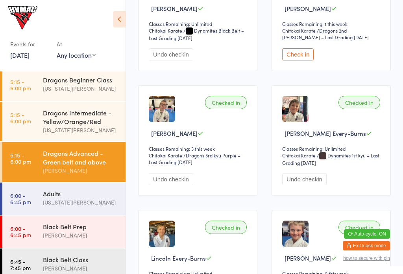
click at [303, 57] on button "Check in" at bounding box center [297, 54] width 31 height 12
click at [68, 214] on div "Adults Georgia Dearlove" at bounding box center [84, 198] width 83 height 31
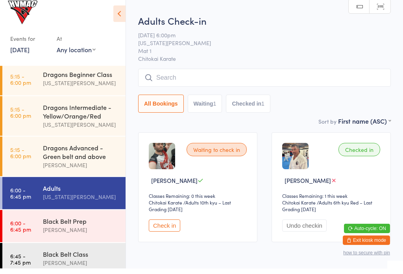
scroll to position [25, 0]
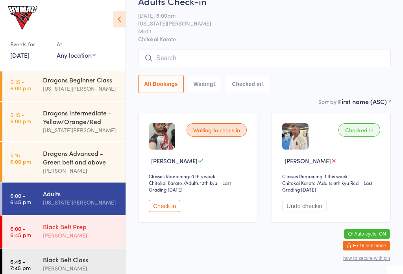
click at [88, 240] on div "[PERSON_NAME]" at bounding box center [81, 235] width 76 height 9
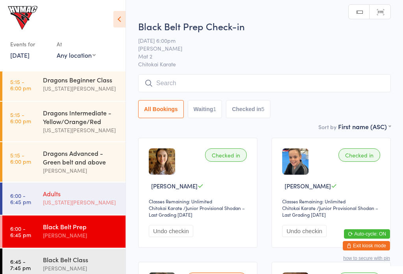
click at [78, 198] on div "Adults" at bounding box center [81, 193] width 76 height 9
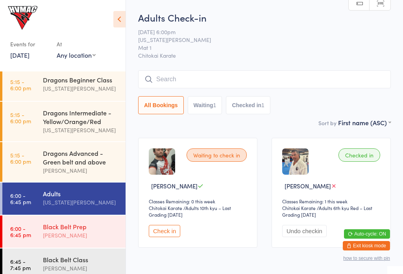
click at [74, 231] on div "Black Belt Prep" at bounding box center [81, 226] width 76 height 9
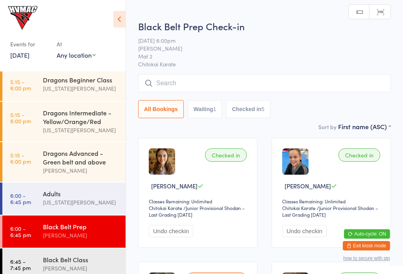
click at [290, 79] on input "search" at bounding box center [264, 83] width 252 height 18
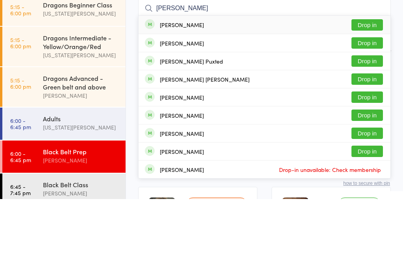
type input "Jason"
click at [371, 94] on button "Drop in" at bounding box center [366, 99] width 31 height 11
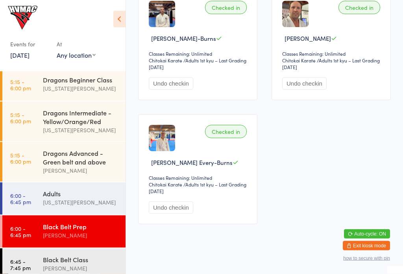
scroll to position [403, 0]
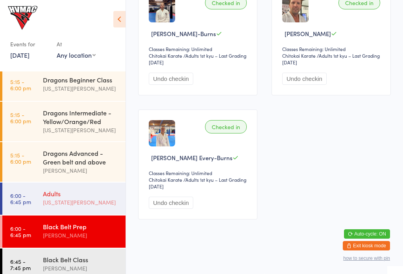
click at [80, 207] on div "[US_STATE][PERSON_NAME]" at bounding box center [81, 202] width 76 height 9
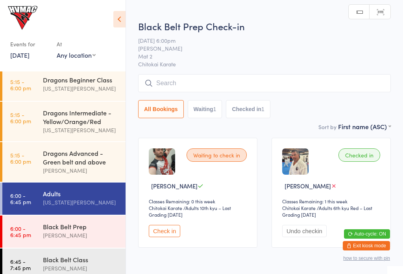
scroll to position [36, 0]
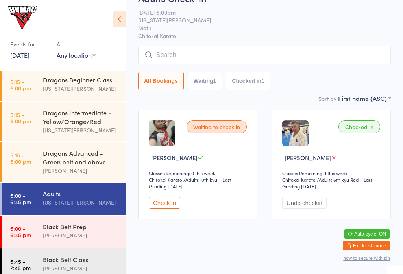
click at [165, 203] on button "Check in" at bounding box center [164, 203] width 31 height 12
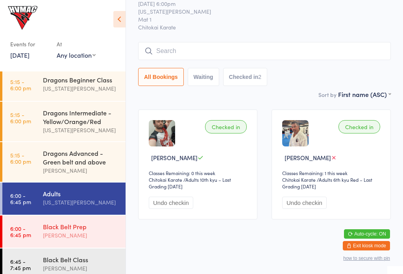
click at [68, 229] on div "Black Belt Prep" at bounding box center [81, 226] width 76 height 9
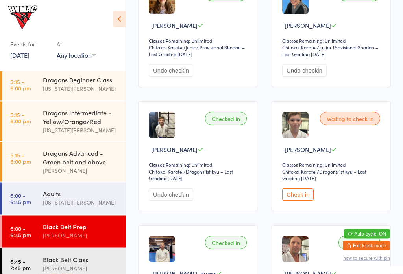
click at [299, 194] on button "Check in" at bounding box center [297, 195] width 31 height 12
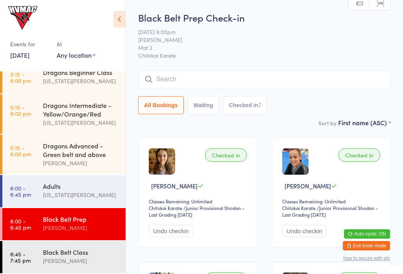
scroll to position [88, 0]
click at [63, 187] on div "Adults" at bounding box center [81, 186] width 76 height 9
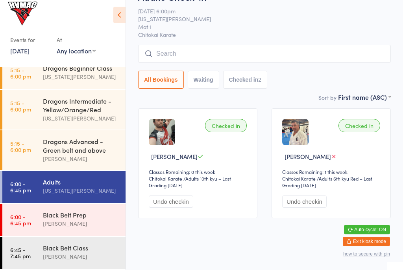
scroll to position [76, 0]
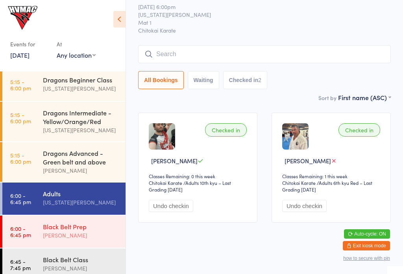
click at [56, 238] on div "[PERSON_NAME]" at bounding box center [81, 235] width 76 height 9
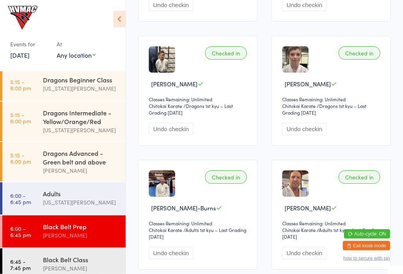
scroll to position [264, 0]
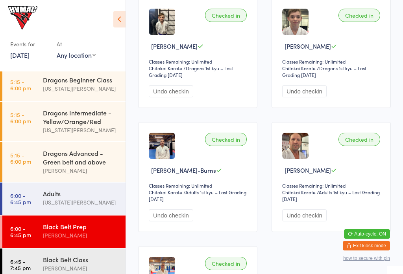
click at [171, 222] on button "Undo checkin" at bounding box center [171, 216] width 44 height 12
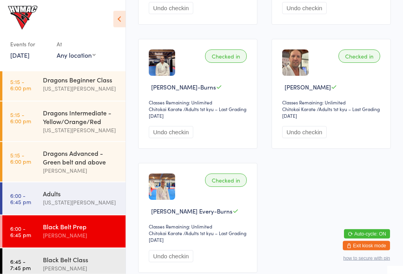
scroll to position [352, 0]
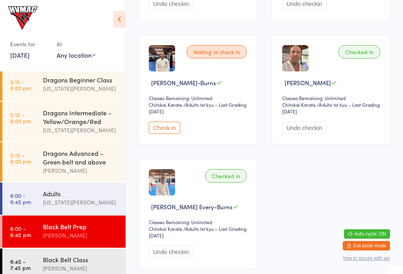
click at [173, 258] on button "Undo checkin" at bounding box center [171, 252] width 44 height 12
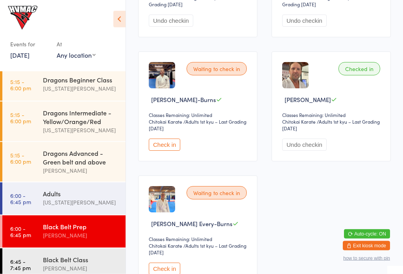
scroll to position [345, 0]
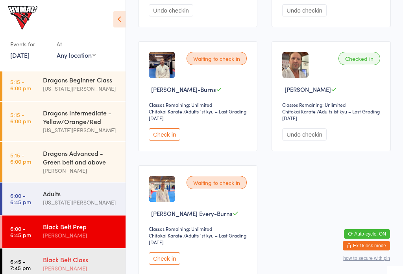
click at [84, 273] on div "[PERSON_NAME]" at bounding box center [81, 268] width 76 height 9
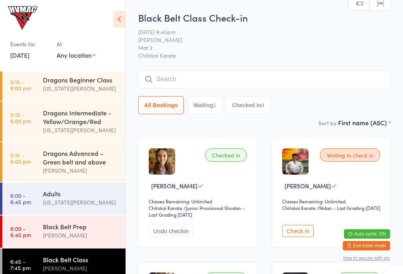
click at [289, 77] on input "search" at bounding box center [264, 79] width 252 height 18
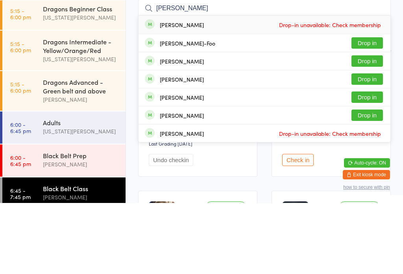
type input "Samantha"
click at [375, 108] on button "Drop in" at bounding box center [366, 113] width 31 height 11
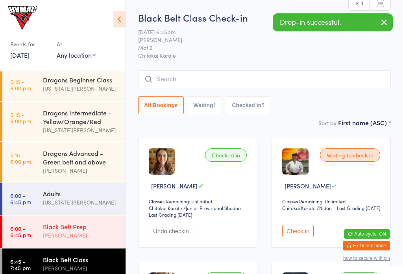
click at [68, 231] on div "Black Belt Prep" at bounding box center [81, 226] width 76 height 9
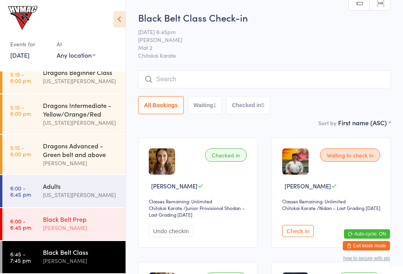
scroll to position [88, 0]
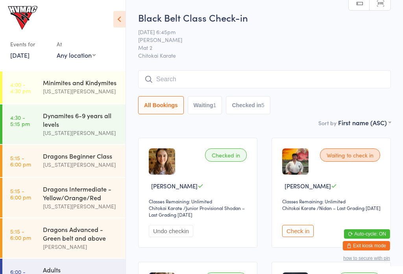
click at [21, 6] on img at bounding box center [22, 18] width 29 height 24
